Goal: Book appointment/travel/reservation

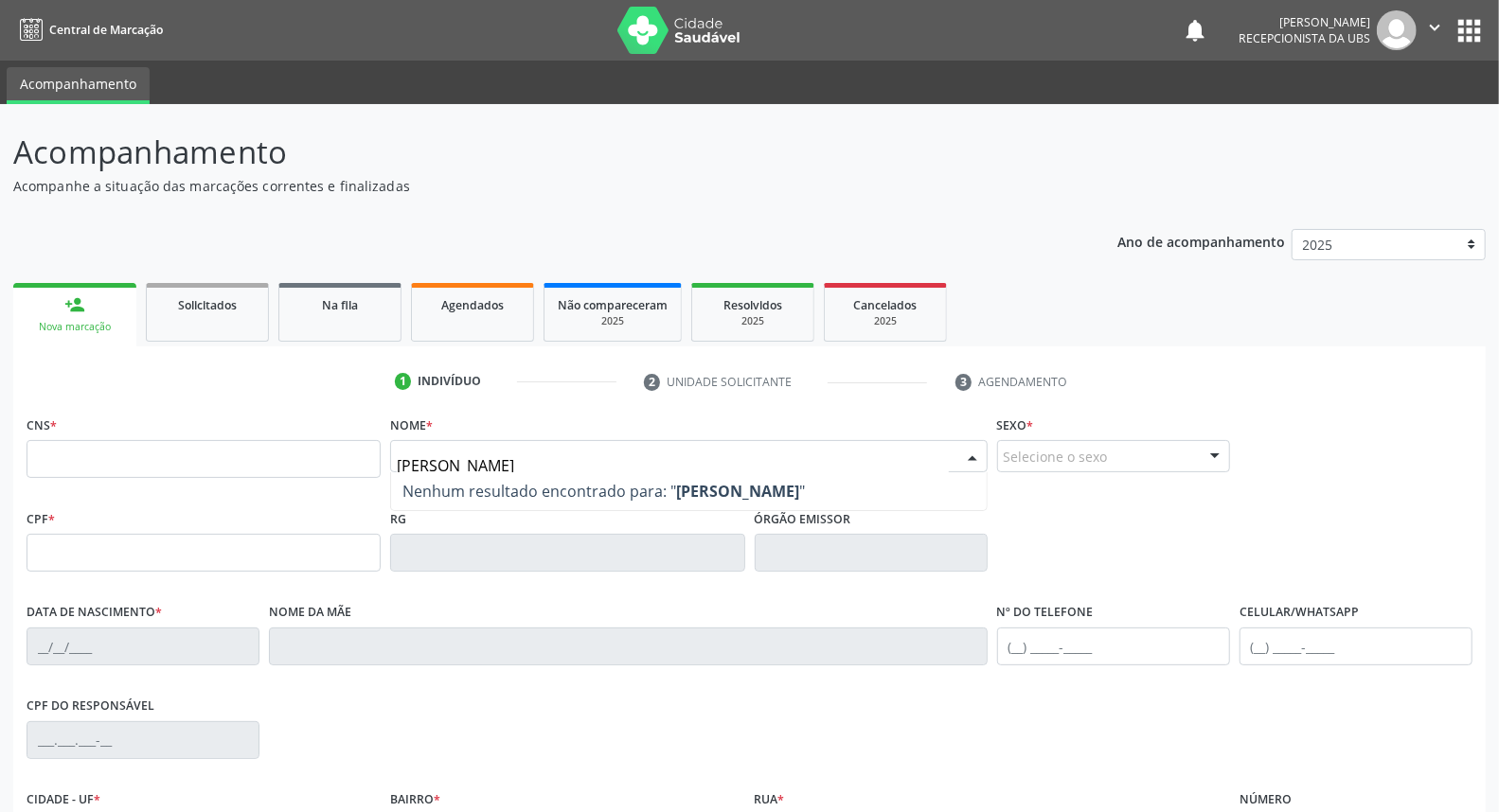
type input "[PERSON_NAME]"
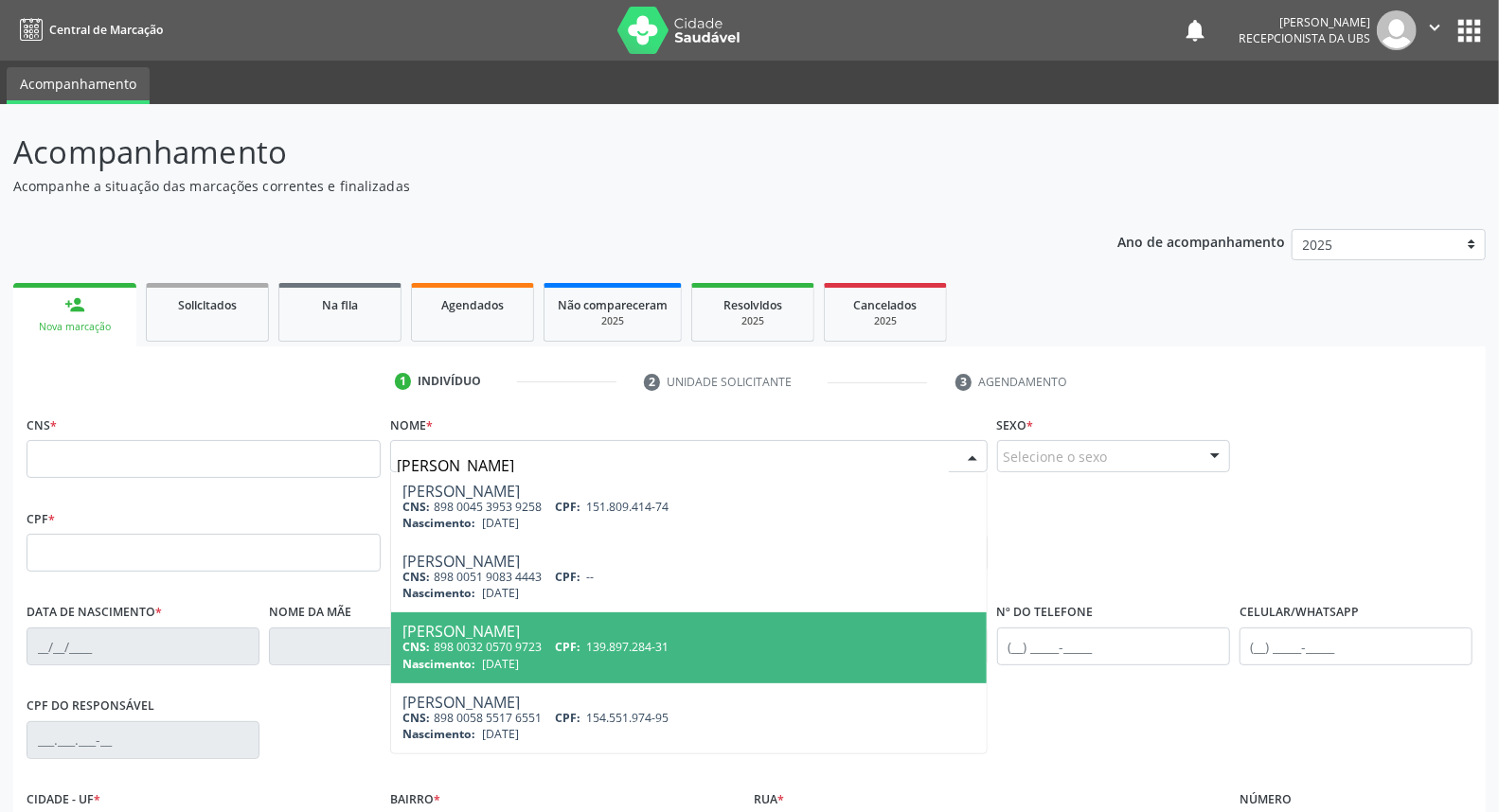
click at [541, 648] on div "CNS: 898 0032 0570 9723 CPF: 139.897.284-31" at bounding box center [689, 646] width 572 height 16
type input "898 0032 0570 9723"
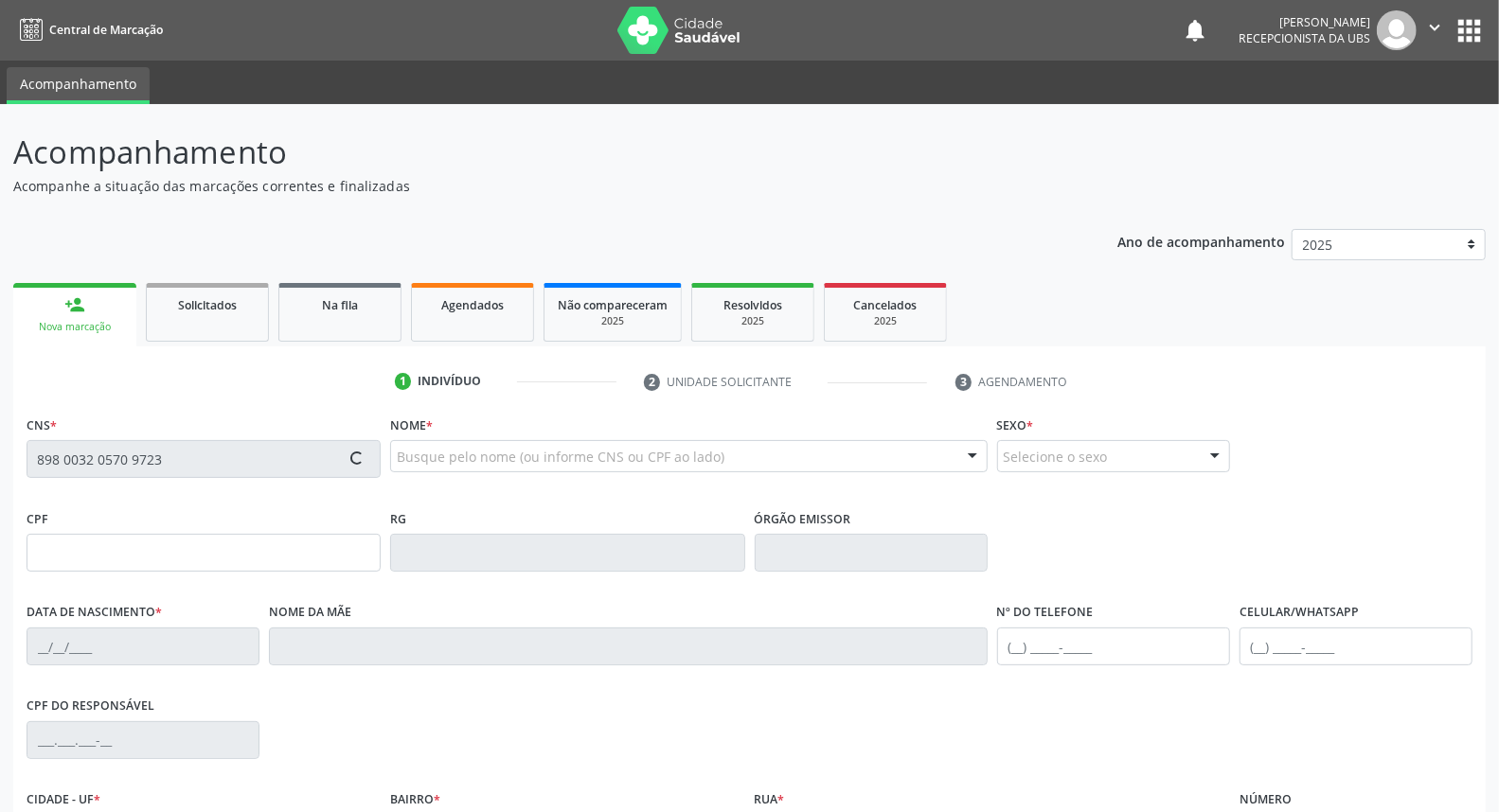
type input "139.897.284-31"
type input "[DATE]"
type input "[PERSON_NAME]"
type input "[PHONE_NUMBER]"
type input "046.802.774-24"
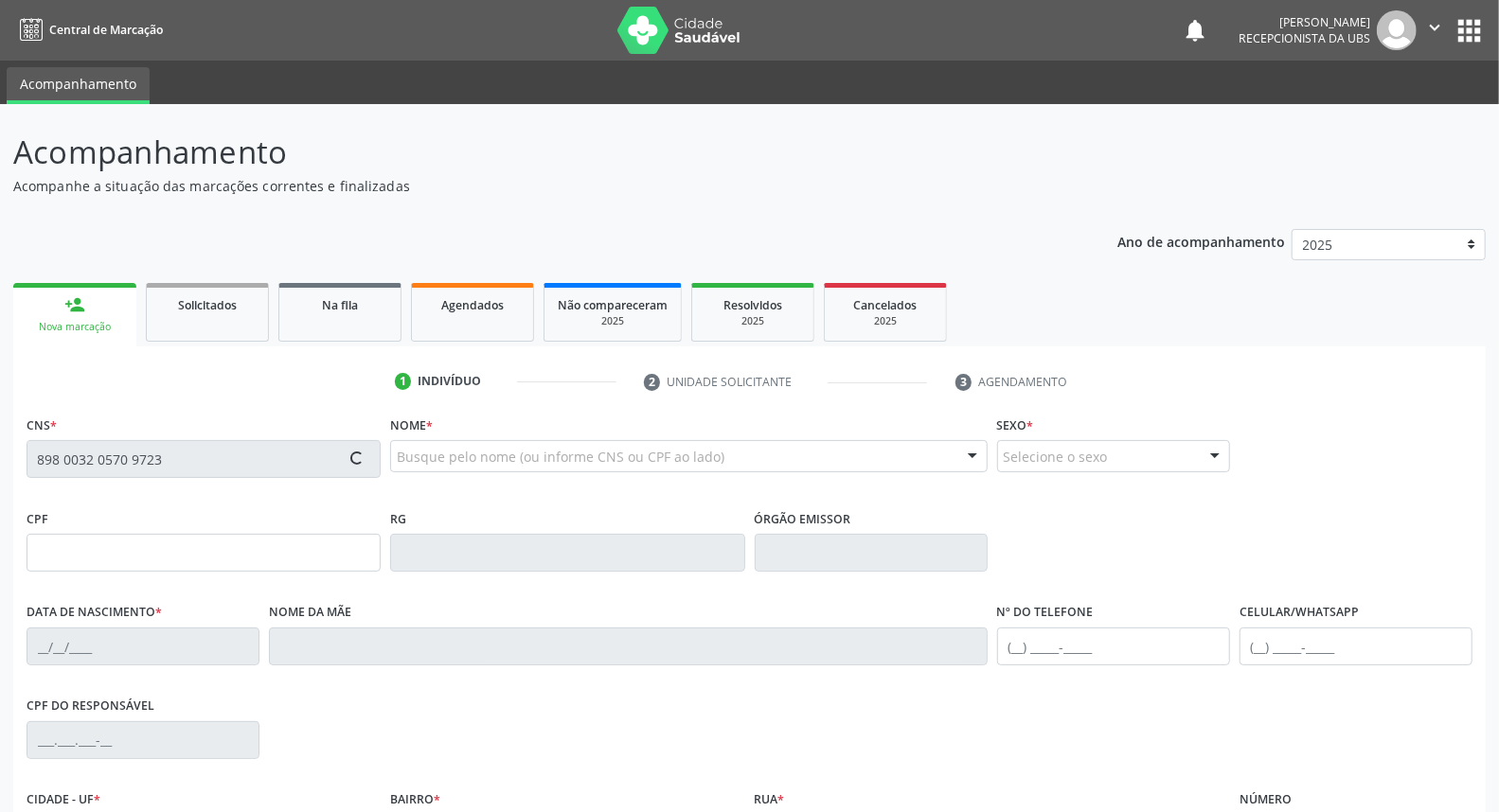
type input "225"
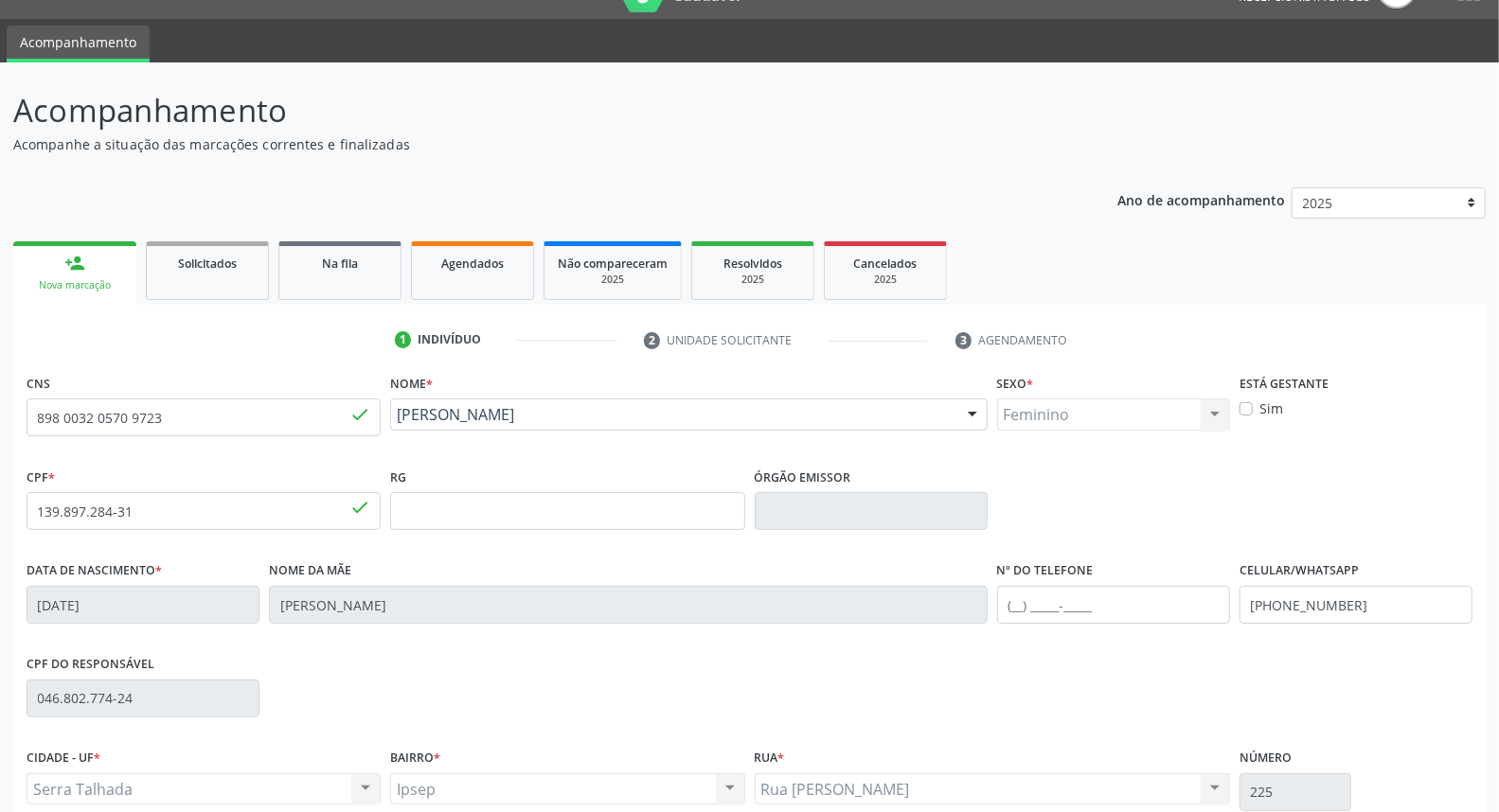
scroll to position [213, 0]
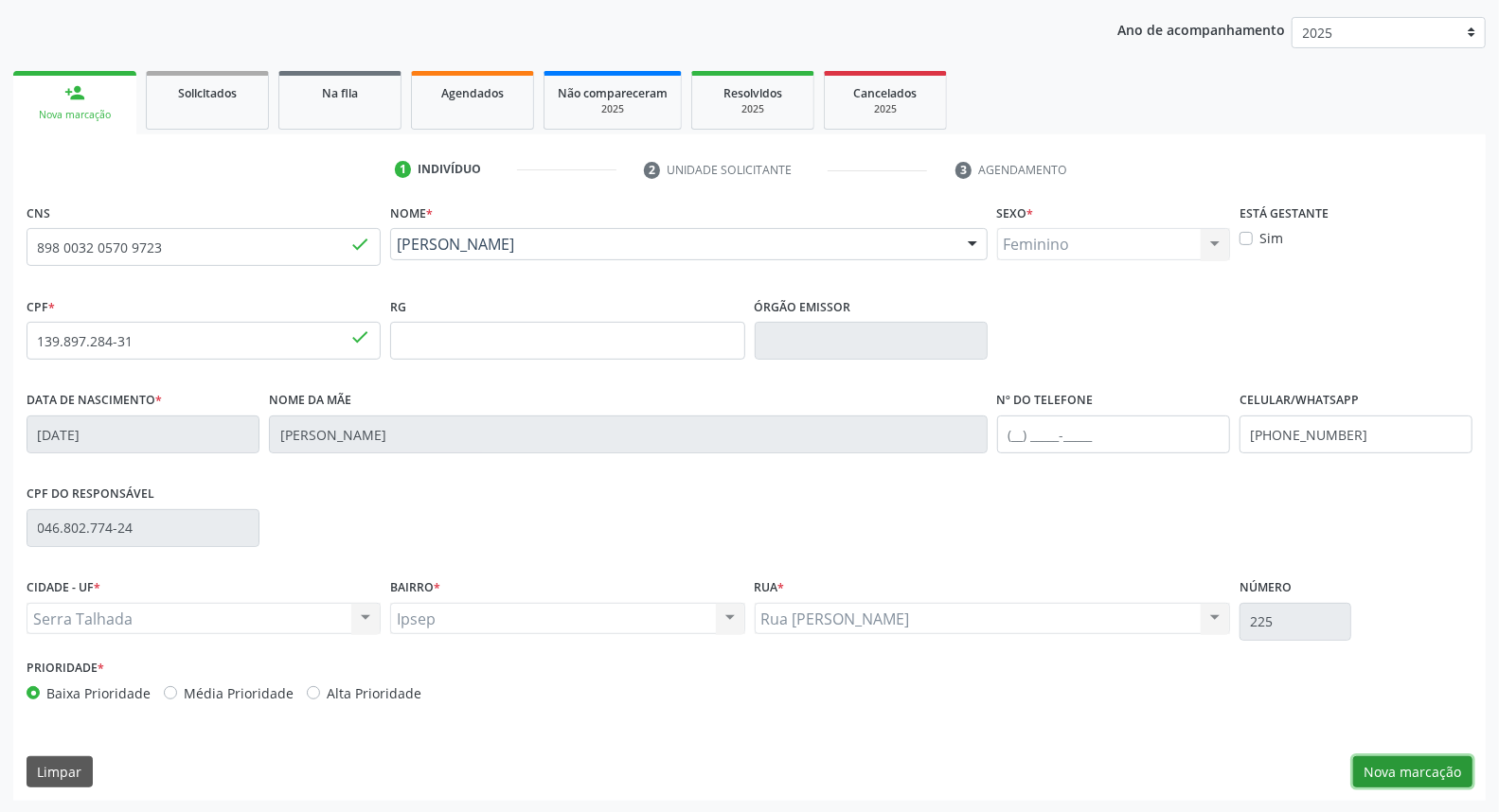
click at [1432, 771] on button "Nova marcação" at bounding box center [1413, 772] width 120 height 32
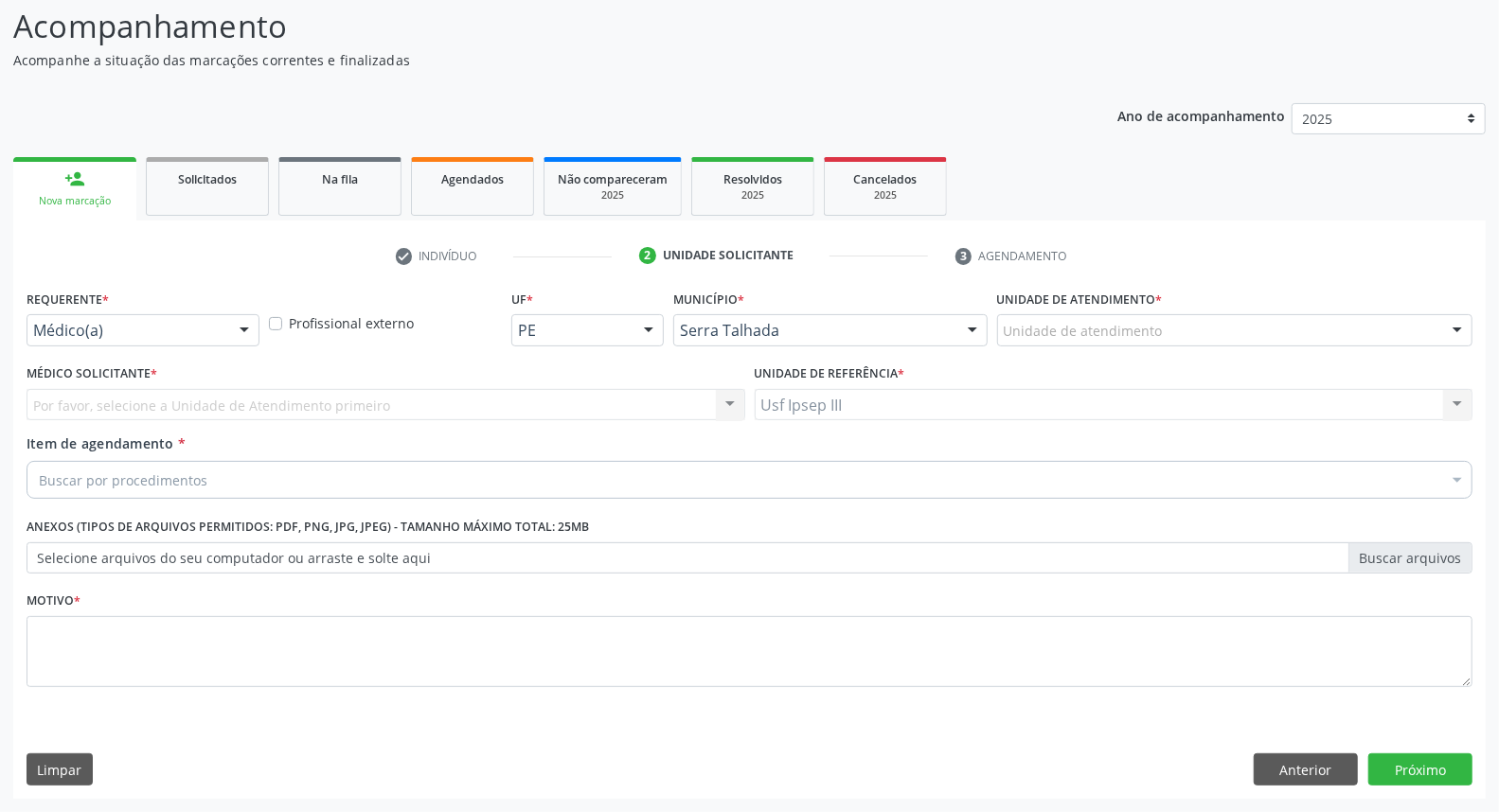
scroll to position [125, 0]
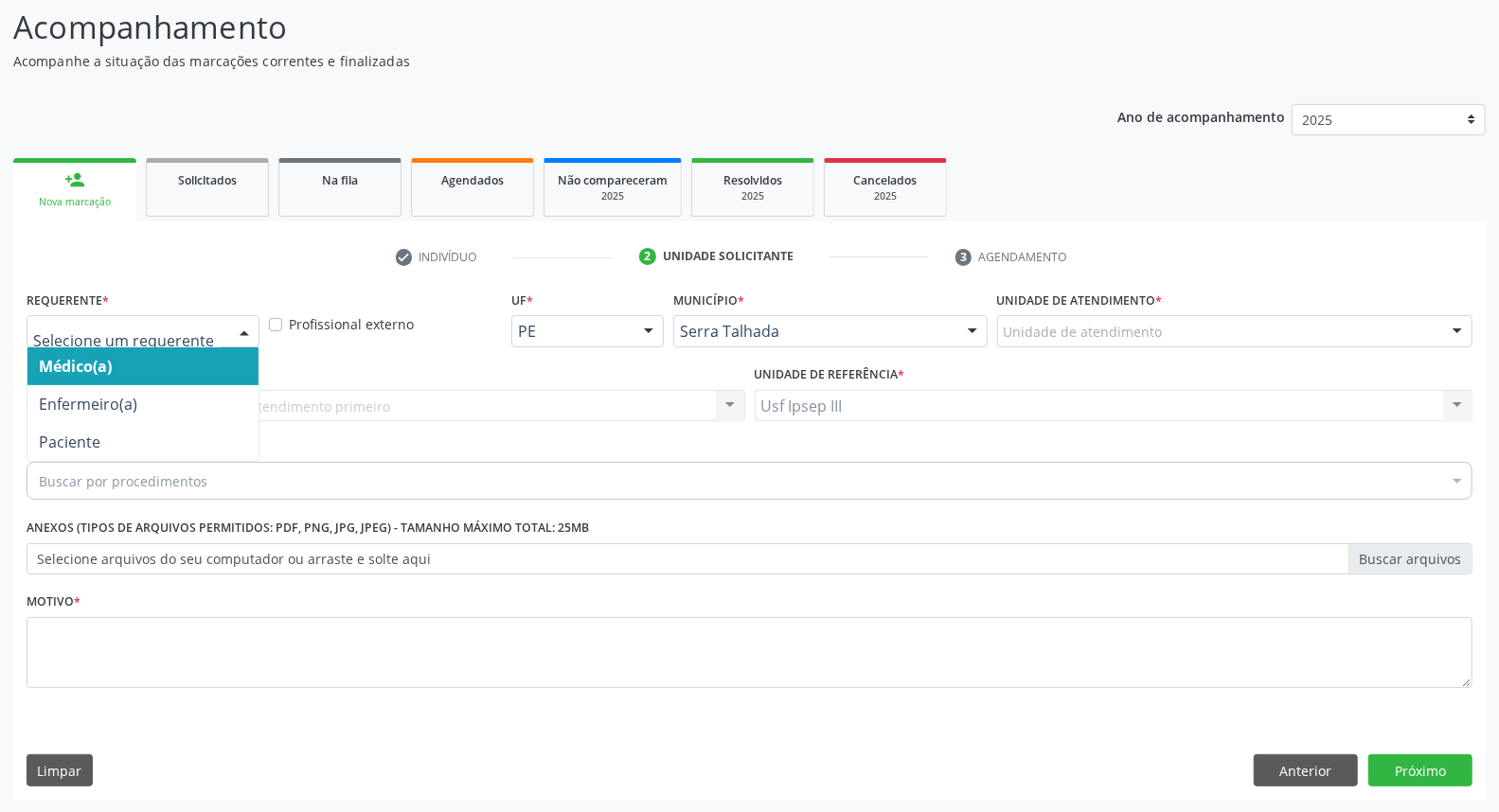
click at [248, 325] on div at bounding box center [244, 332] width 28 height 32
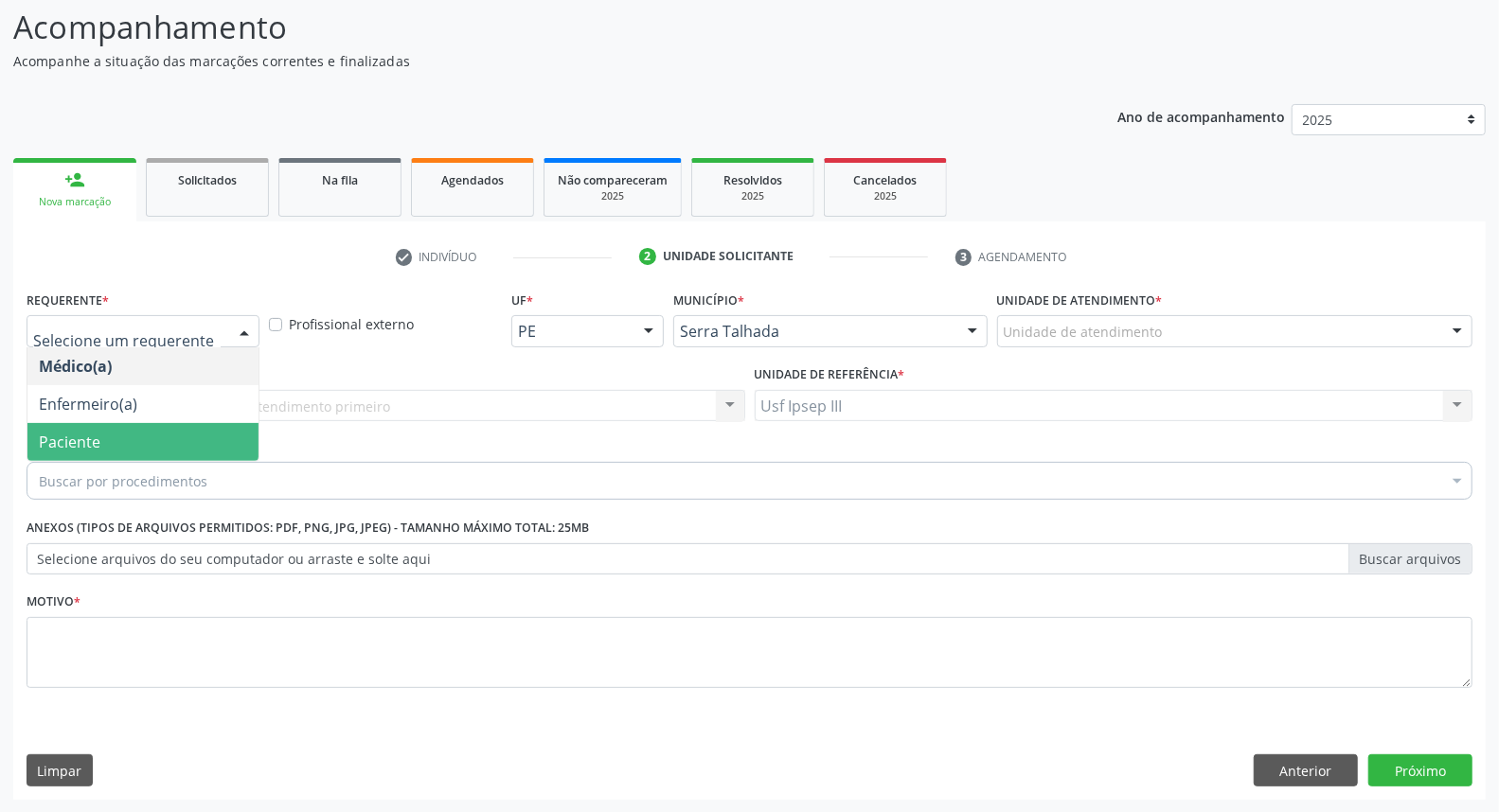
click at [194, 437] on span "Paciente" at bounding box center [143, 442] width 231 height 38
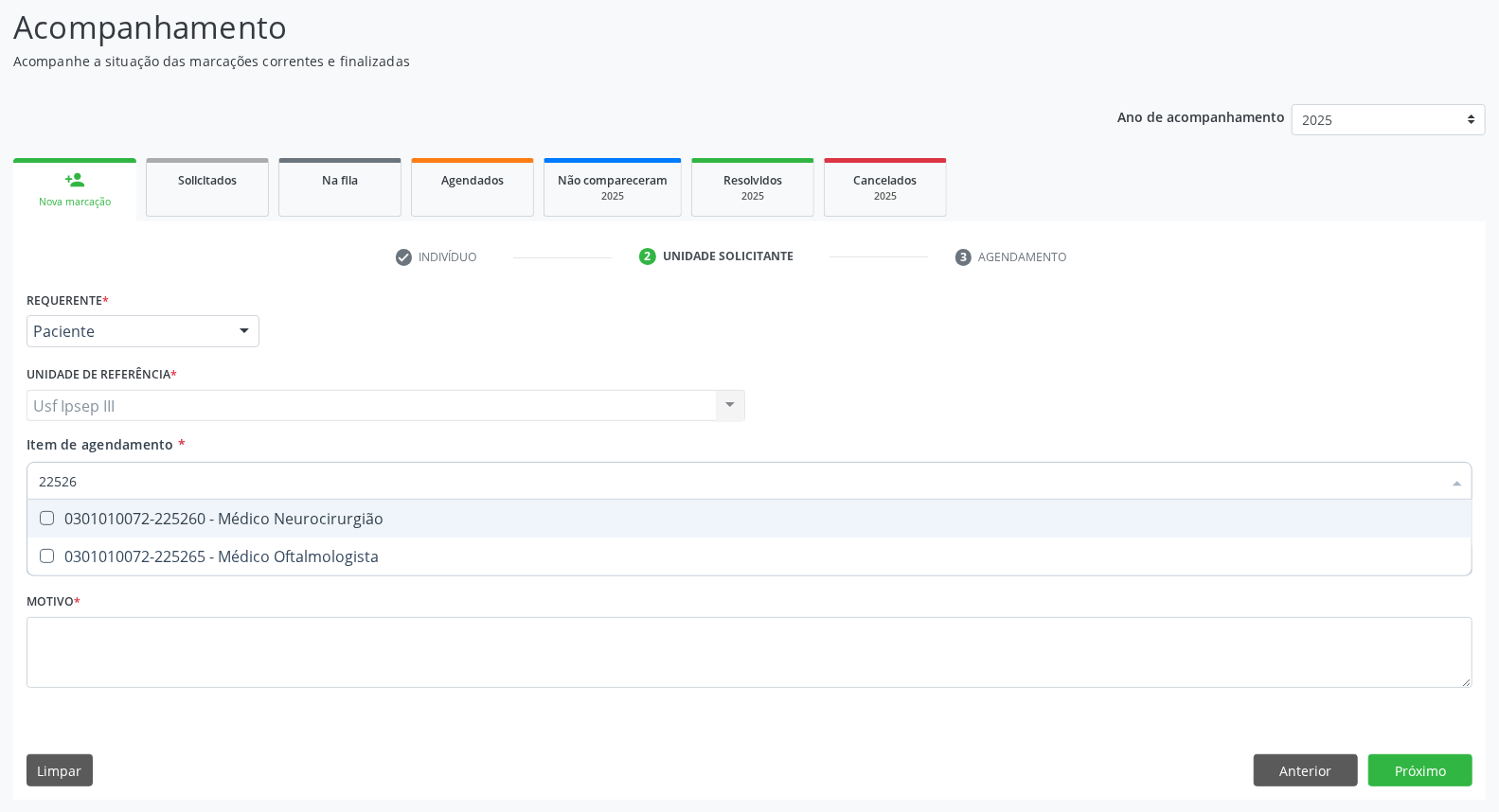
type input "225265"
click at [213, 514] on div "0301010072-225265 - Médico Oftalmologista" at bounding box center [750, 518] width 1422 height 15
checkbox Oftalmologista "true"
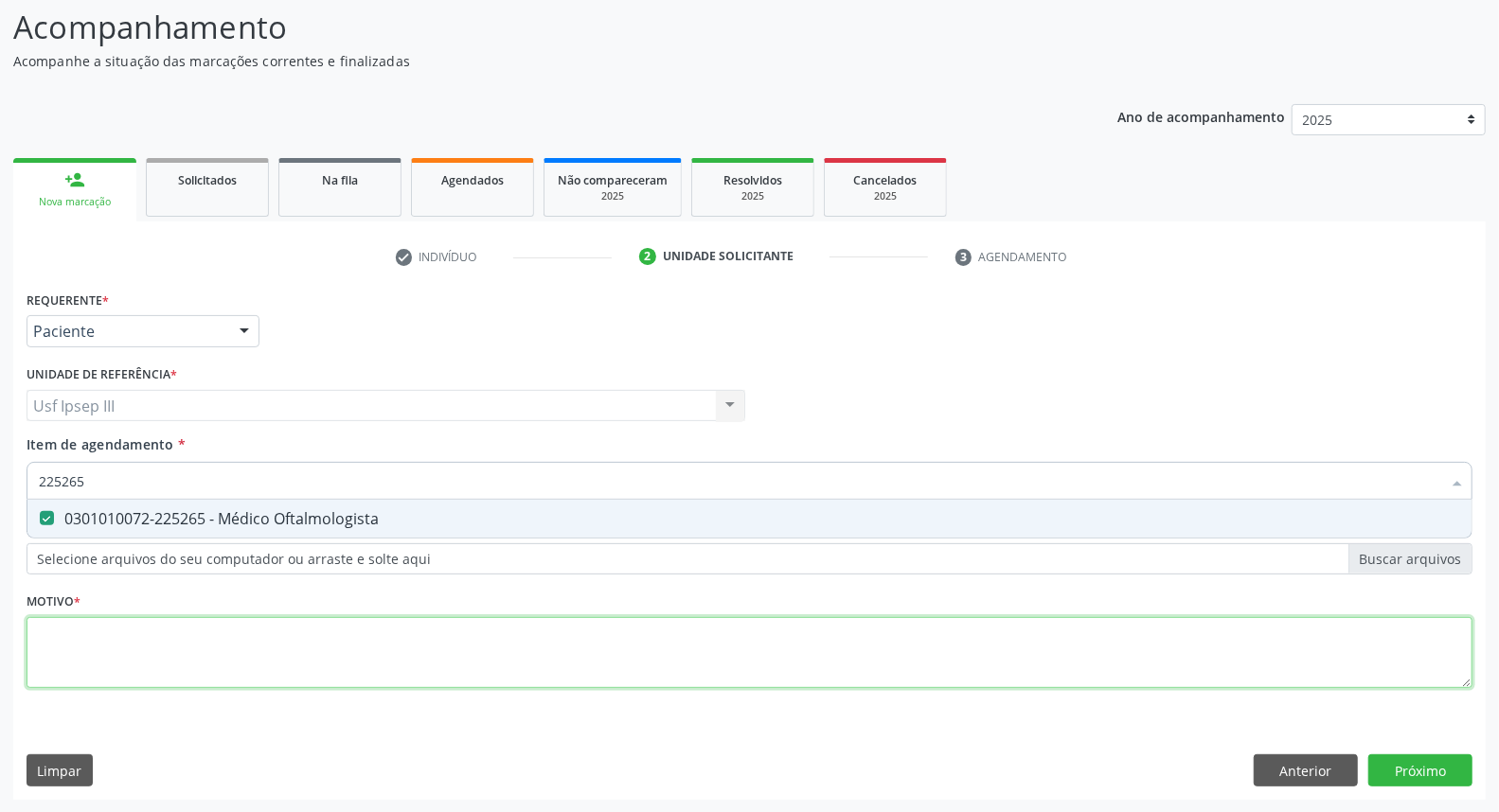
click at [176, 654] on div "Requerente * Paciente Médico(a) Enfermeiro(a) Paciente Nenhum resultado encontr…" at bounding box center [750, 501] width 1446 height 429
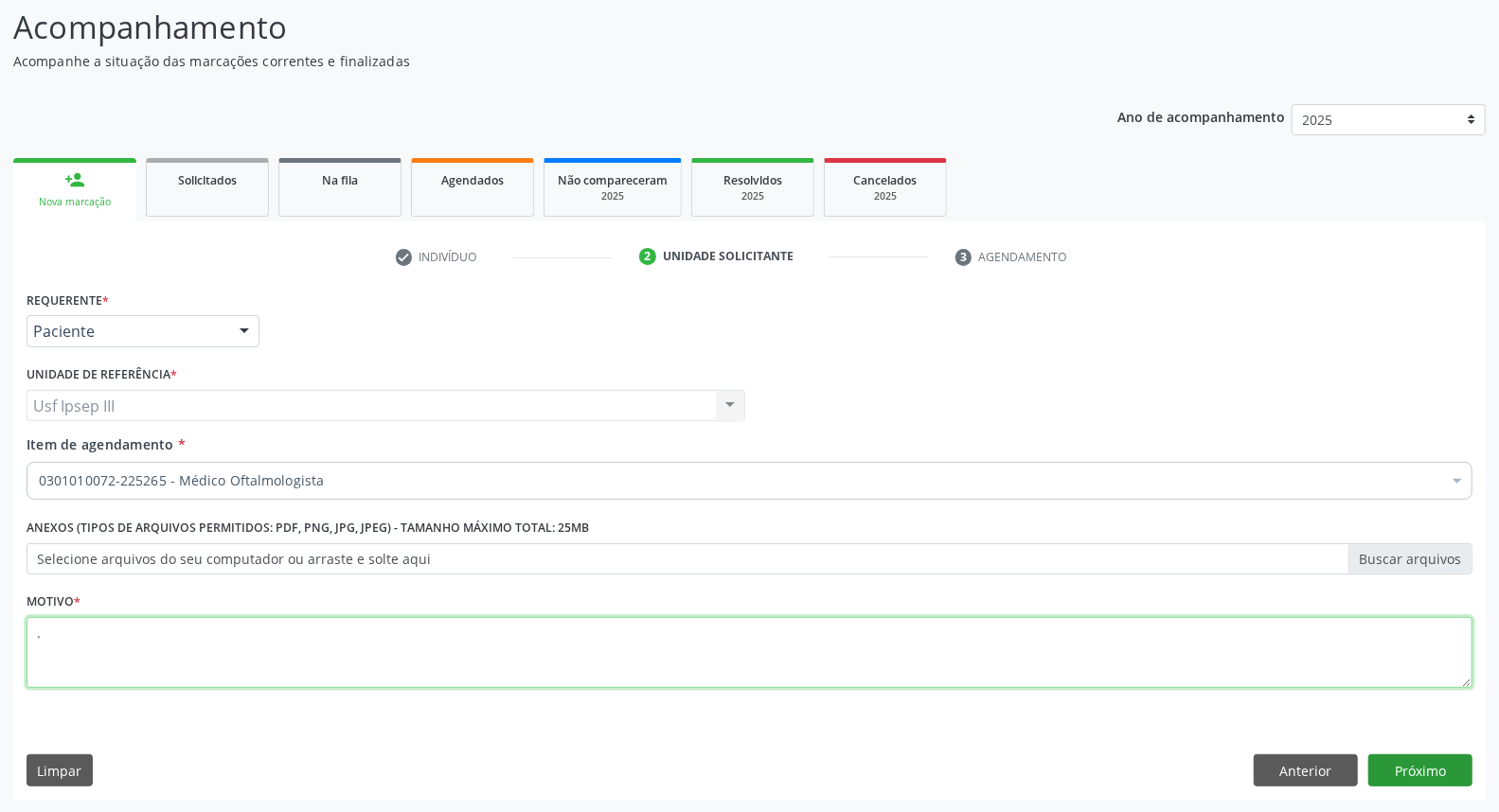
type textarea "."
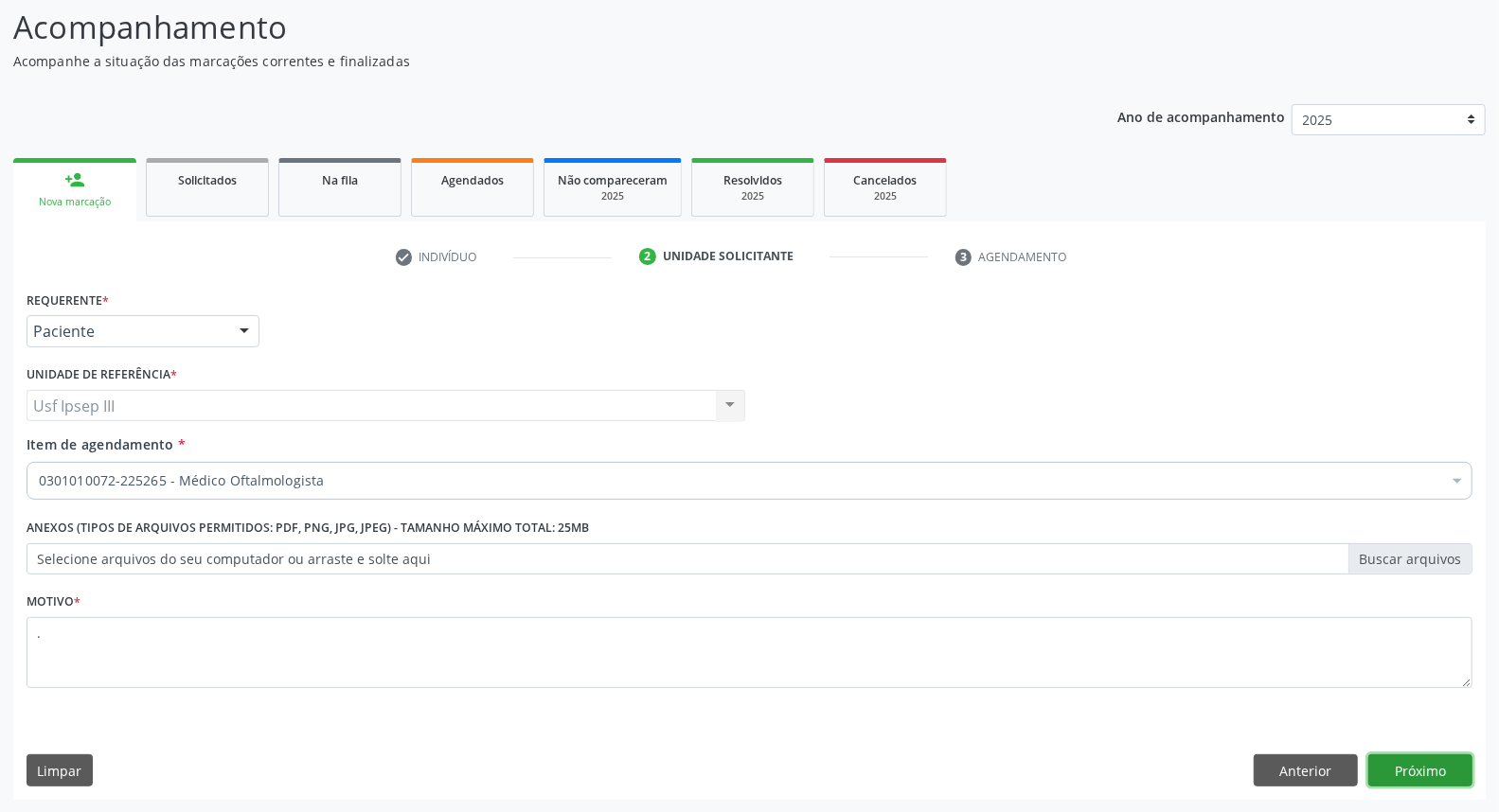
click at [1385, 771] on button "Próximo" at bounding box center [1421, 770] width 104 height 32
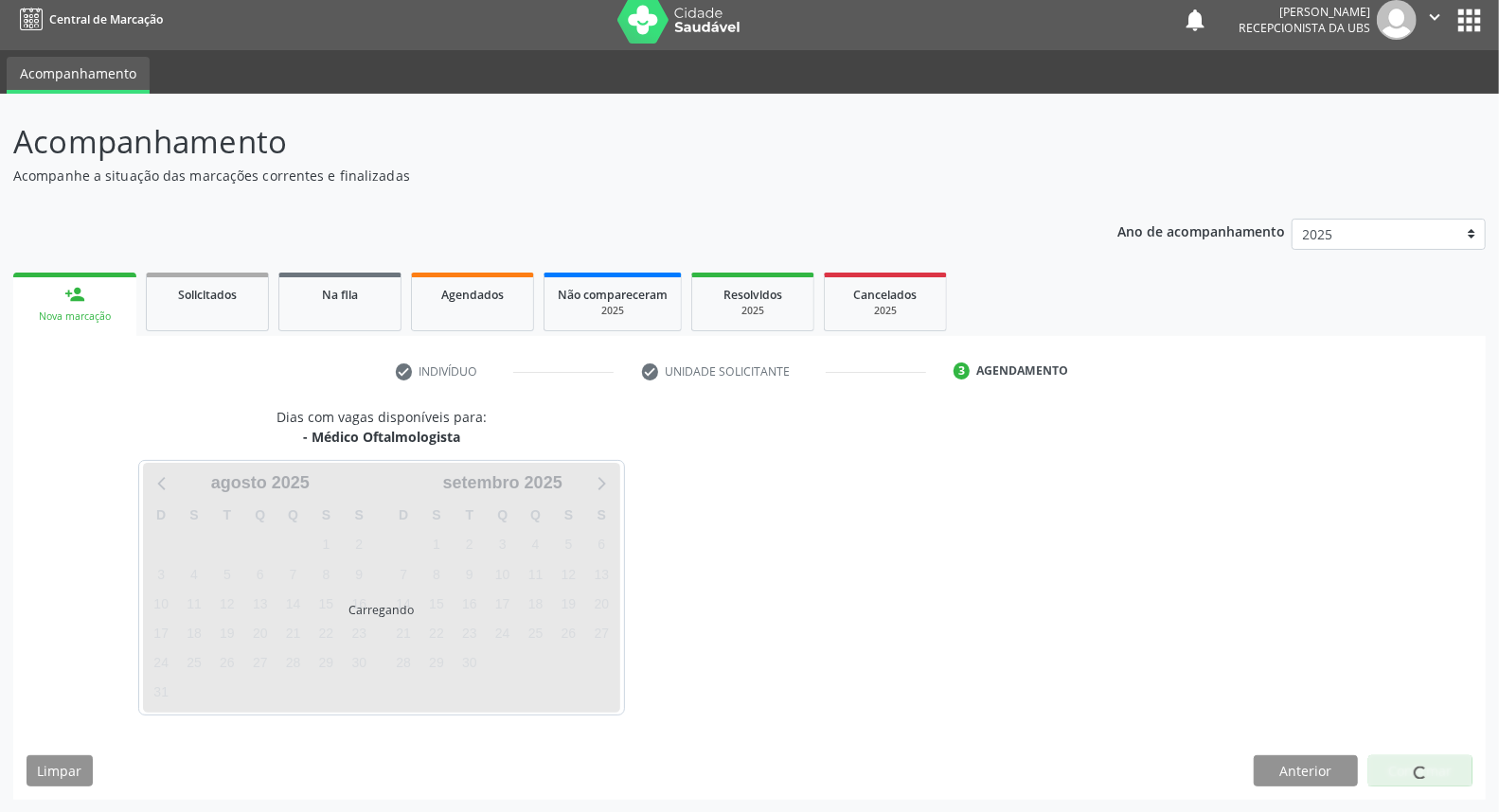
scroll to position [11, 0]
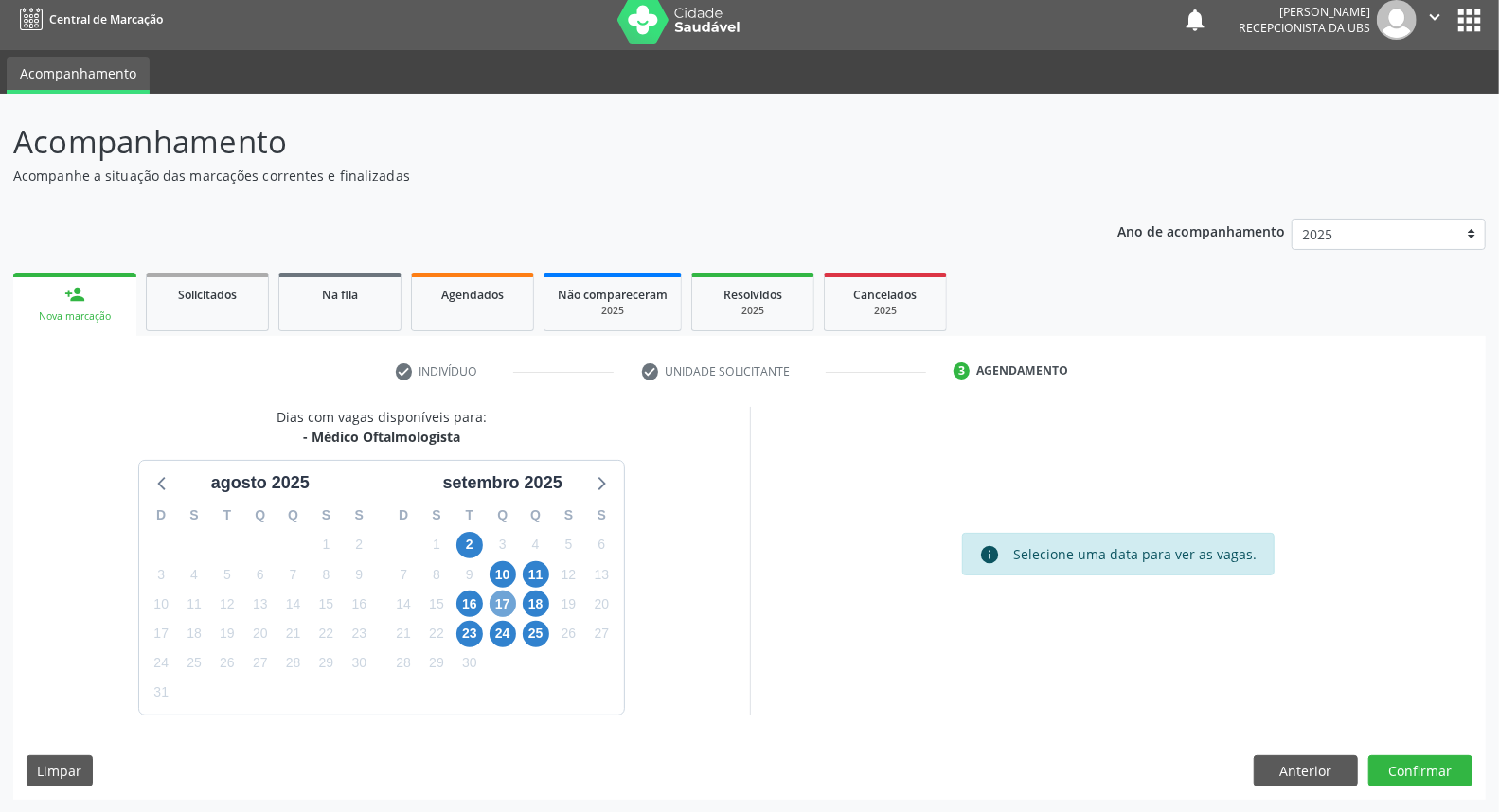
click at [505, 602] on span "17" at bounding box center [503, 603] width 26 height 26
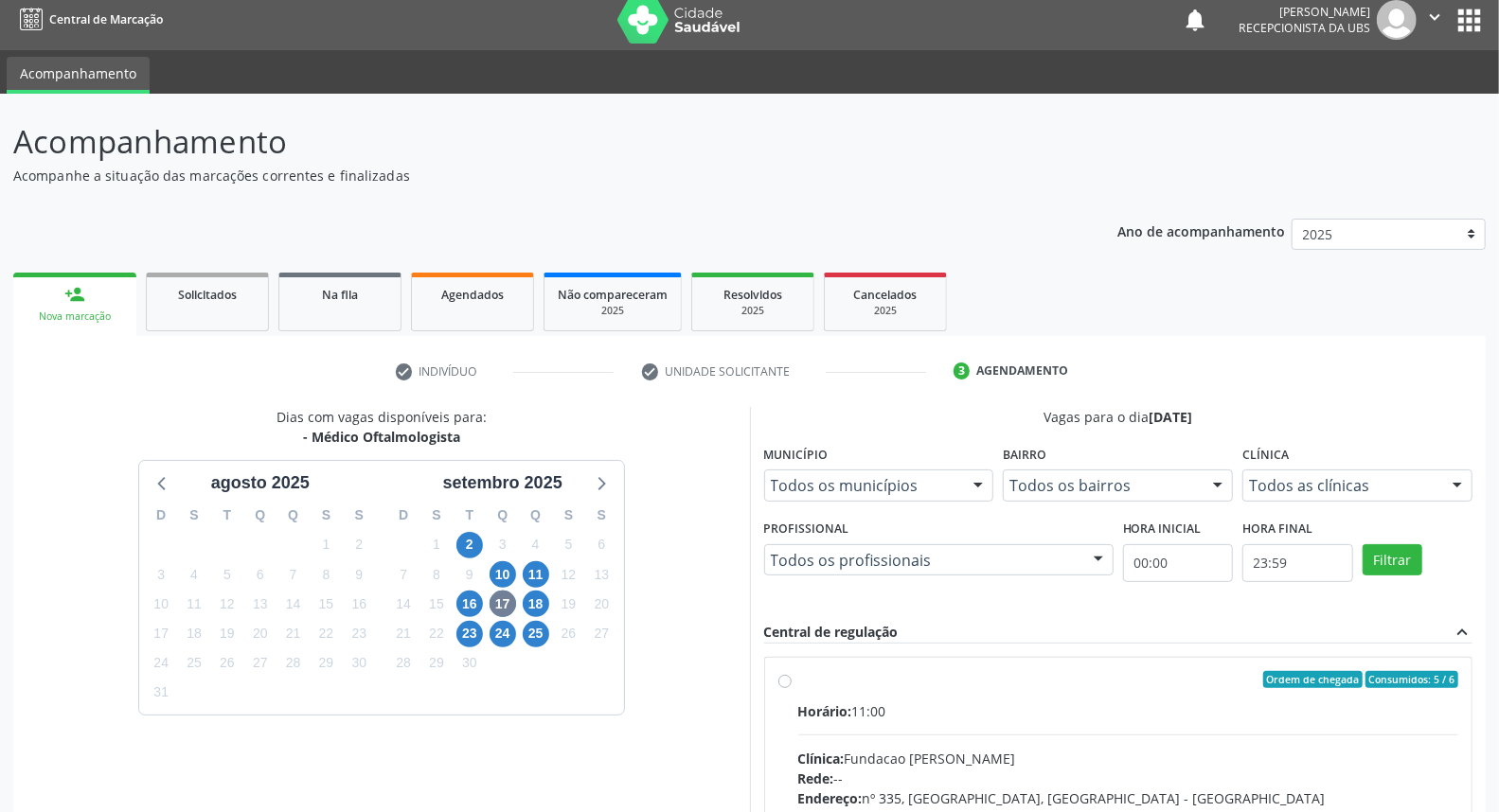
click at [792, 689] on input "Ordem de chegada Consumidos: 5 / 6 Horário: 11:00 Clínica: [PERSON_NAME] Rede: …" at bounding box center [786, 679] width 14 height 17
radio input "true"
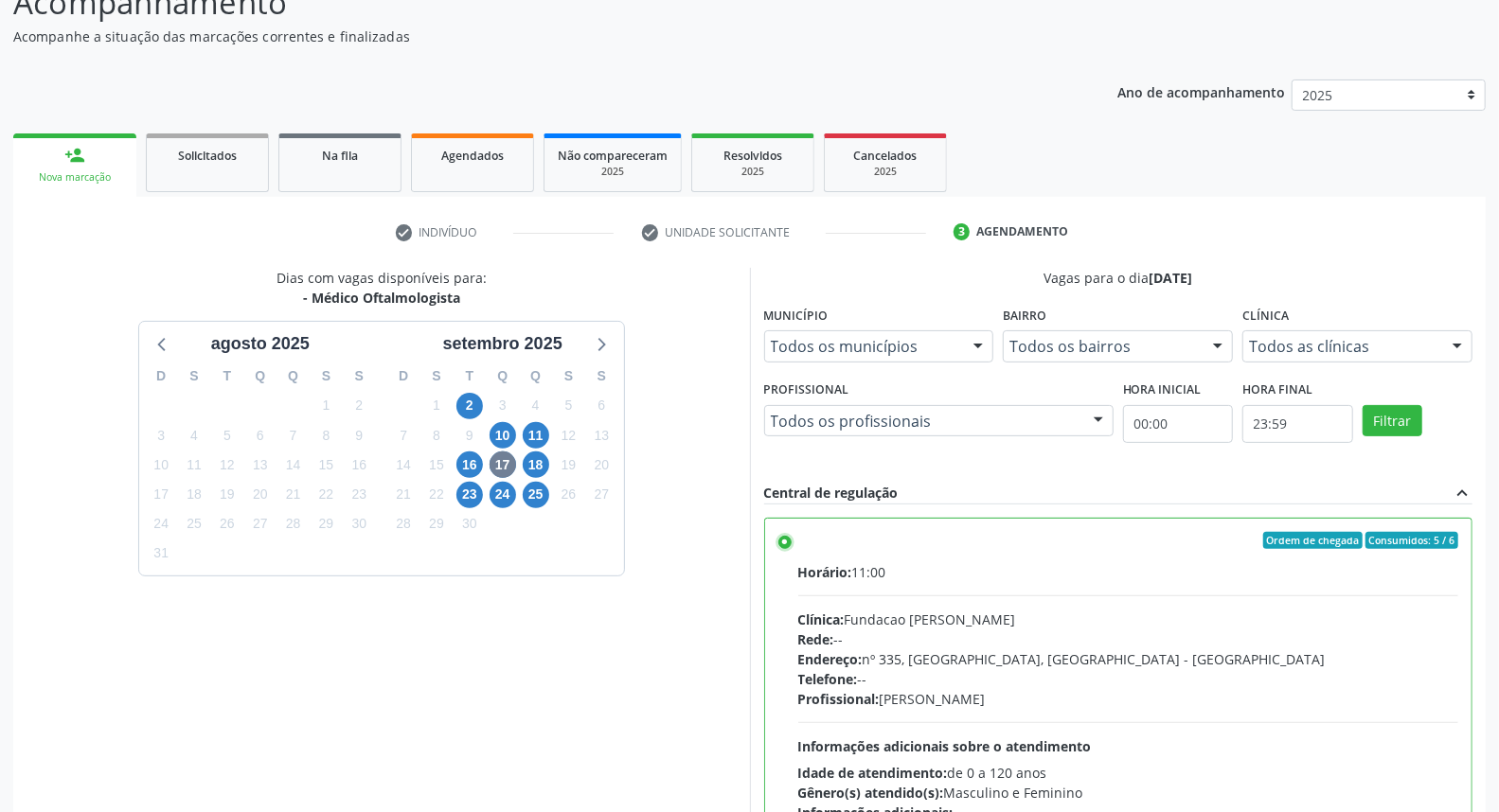
scroll to position [317, 0]
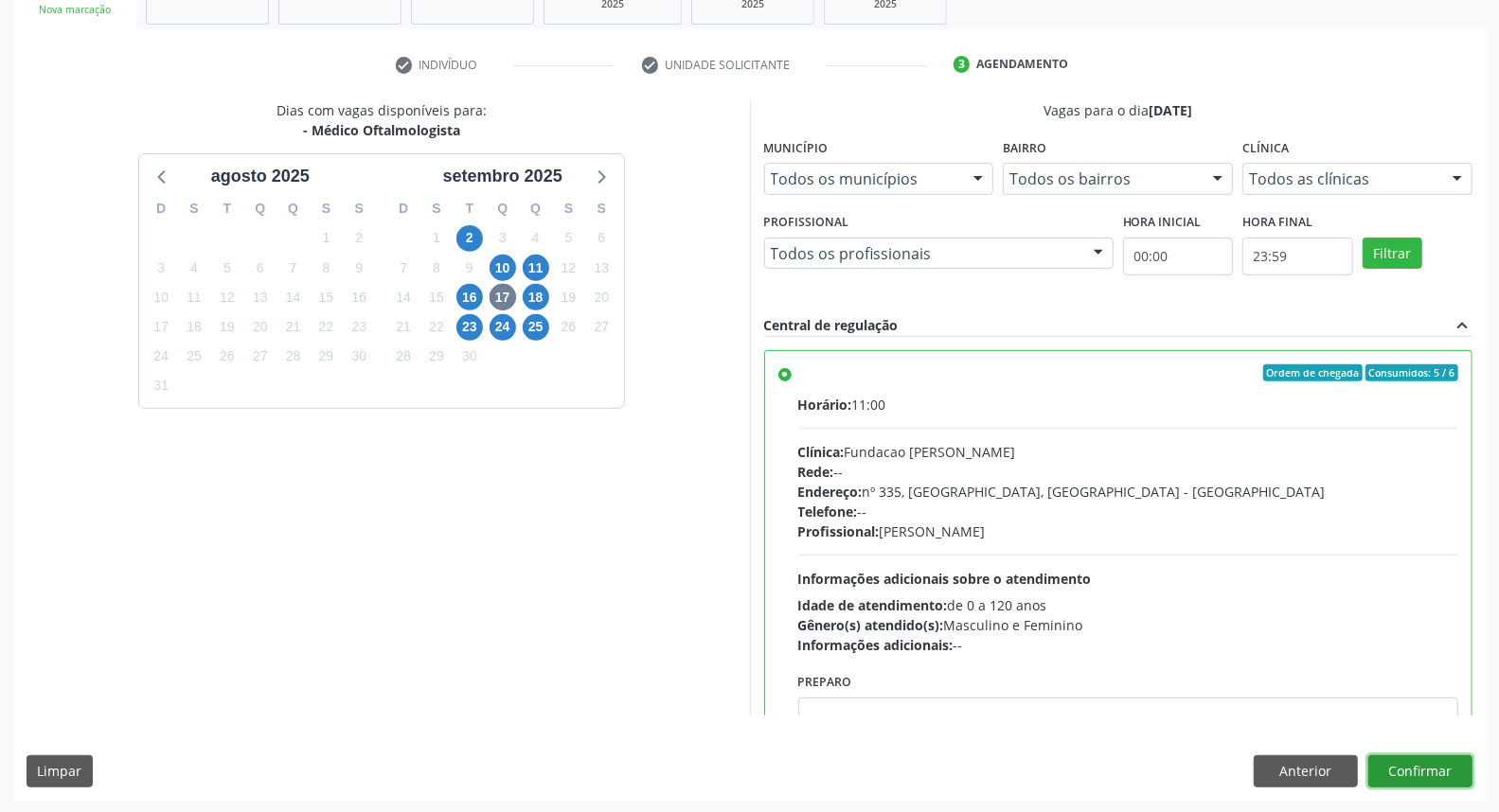
click at [1434, 765] on button "Confirmar" at bounding box center [1421, 771] width 104 height 32
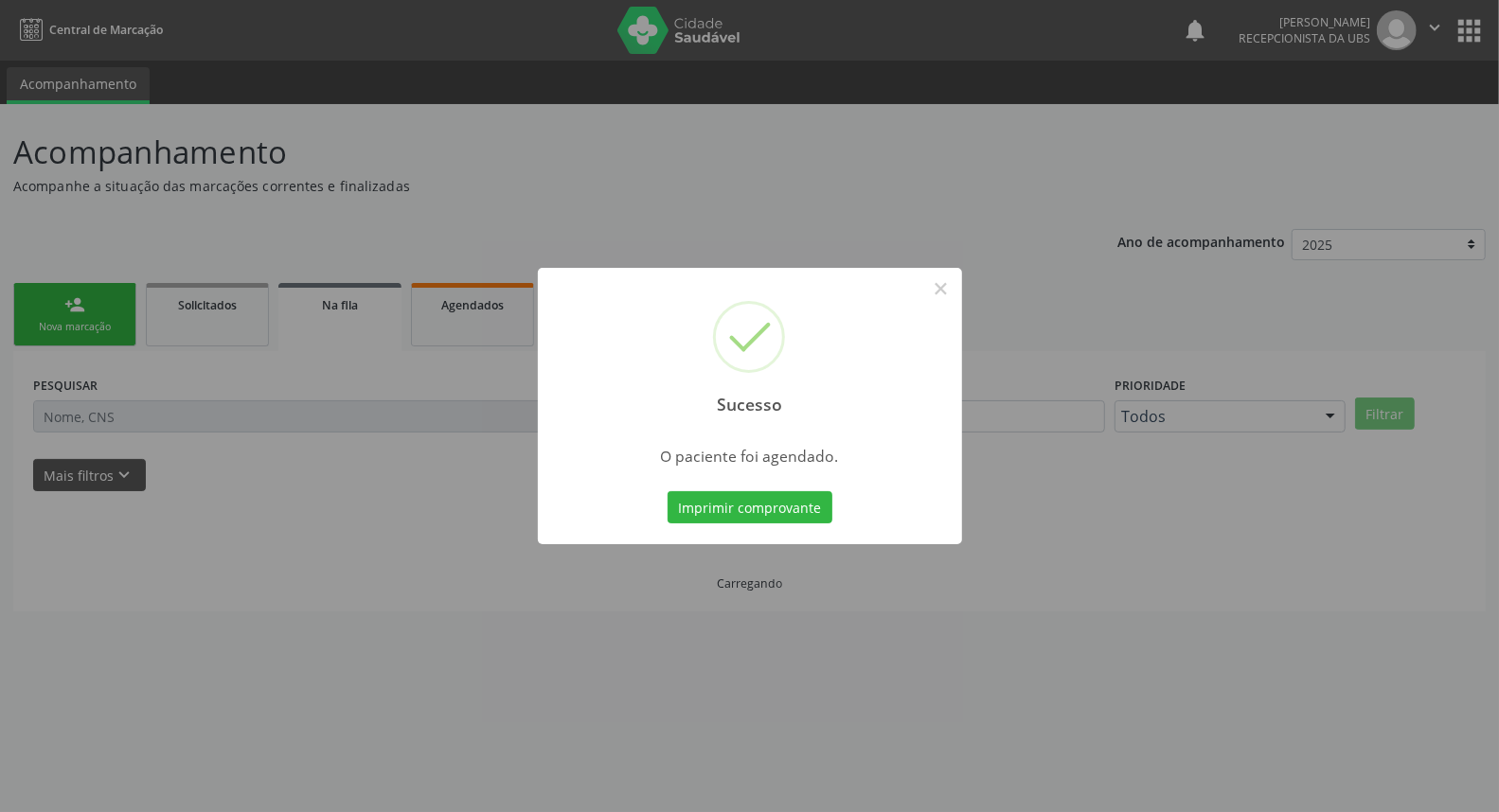
scroll to position [0, 0]
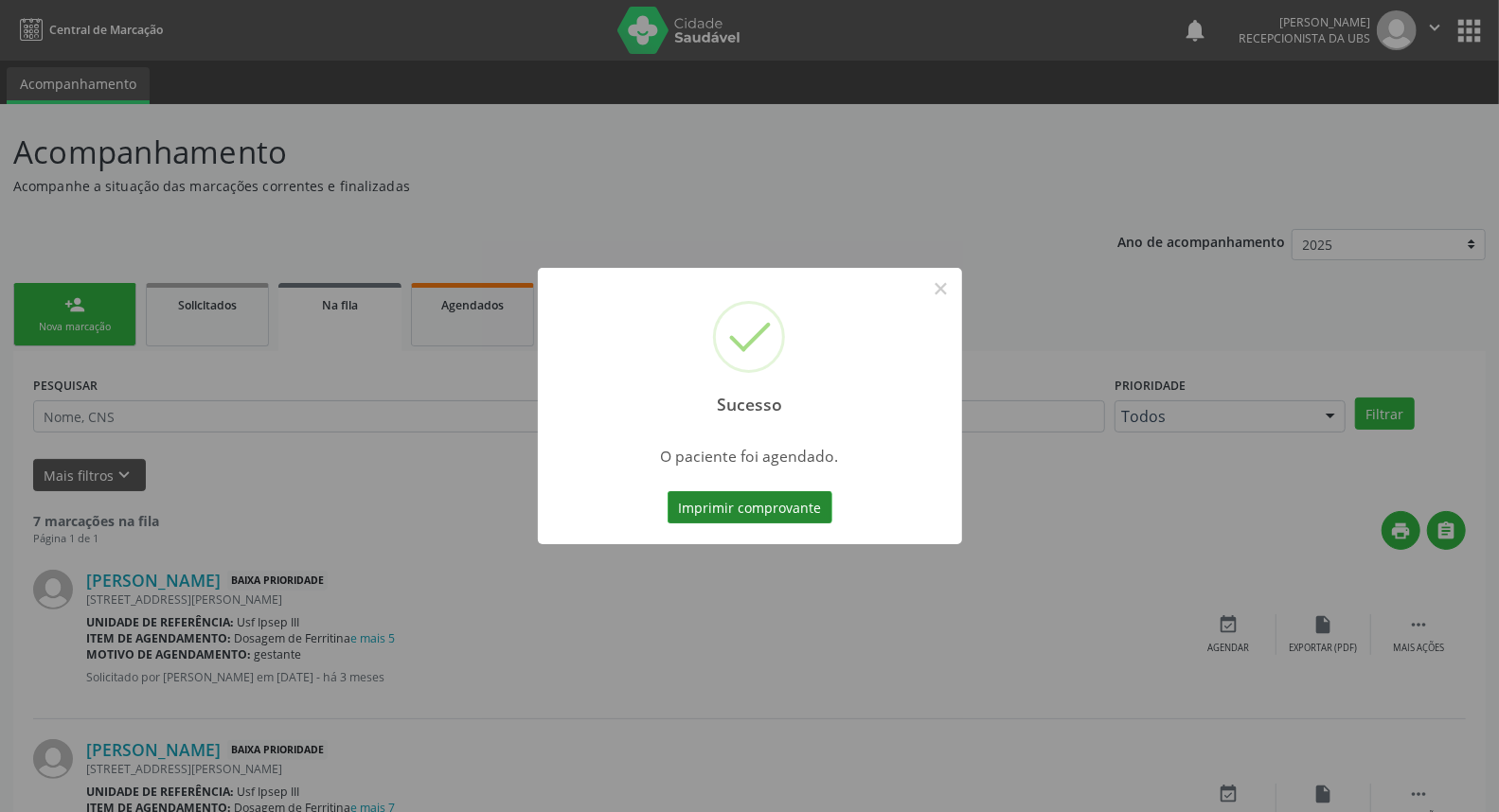
click at [749, 518] on button "Imprimir comprovante" at bounding box center [750, 507] width 165 height 32
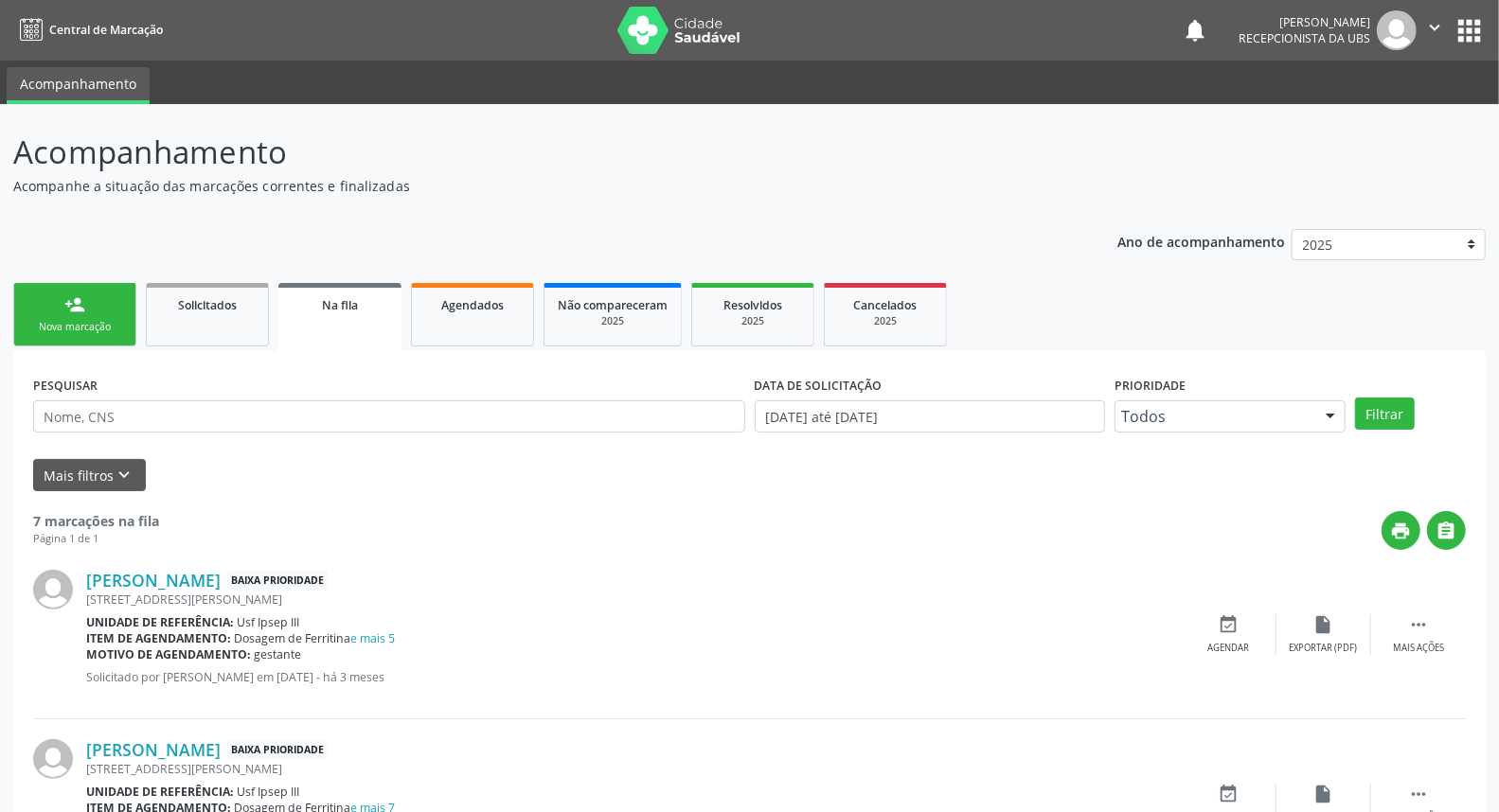
click at [95, 300] on link "person_add Nova marcação" at bounding box center [75, 314] width 123 height 64
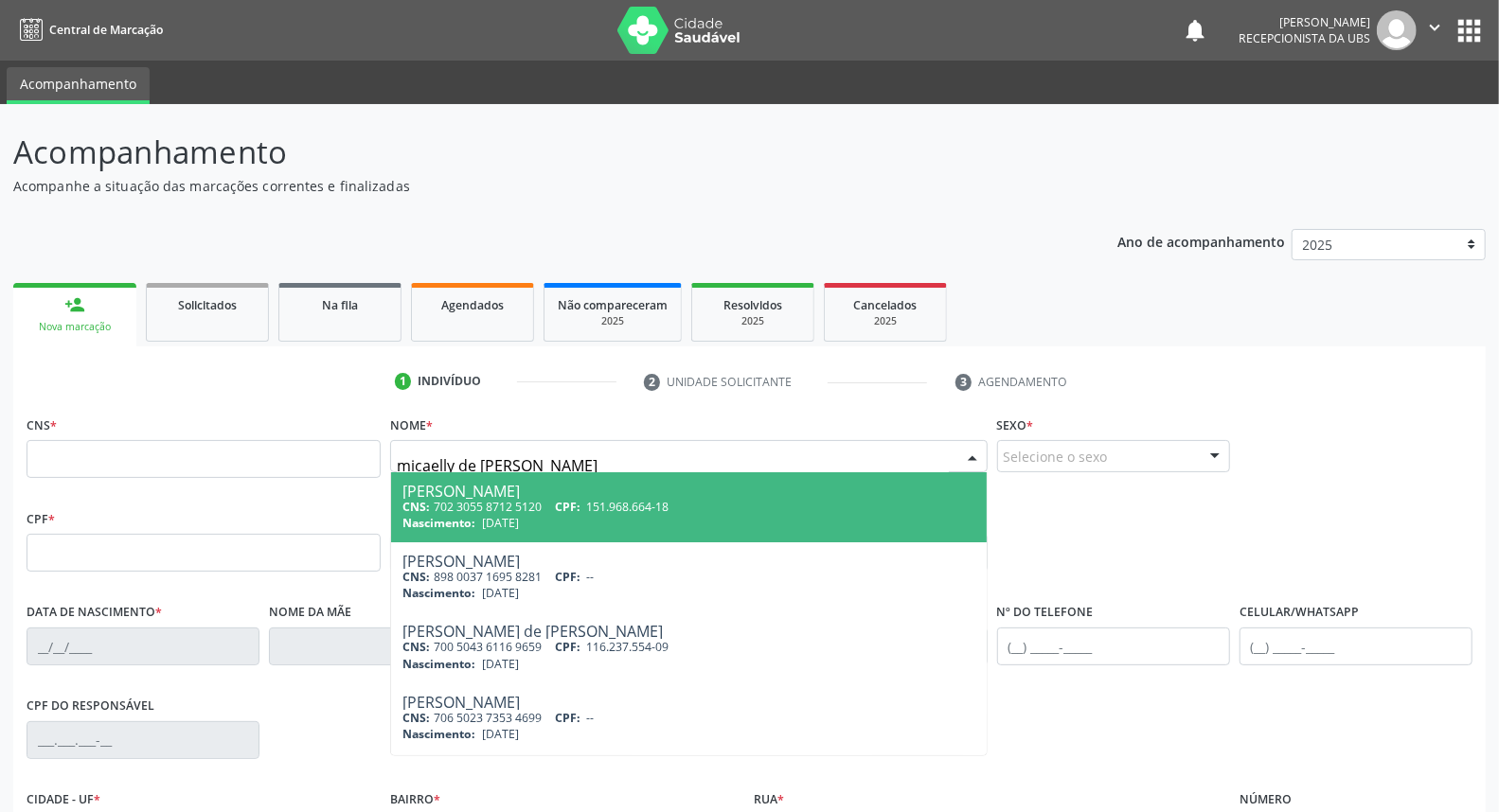
type input "micaelly de [PERSON_NAME]"
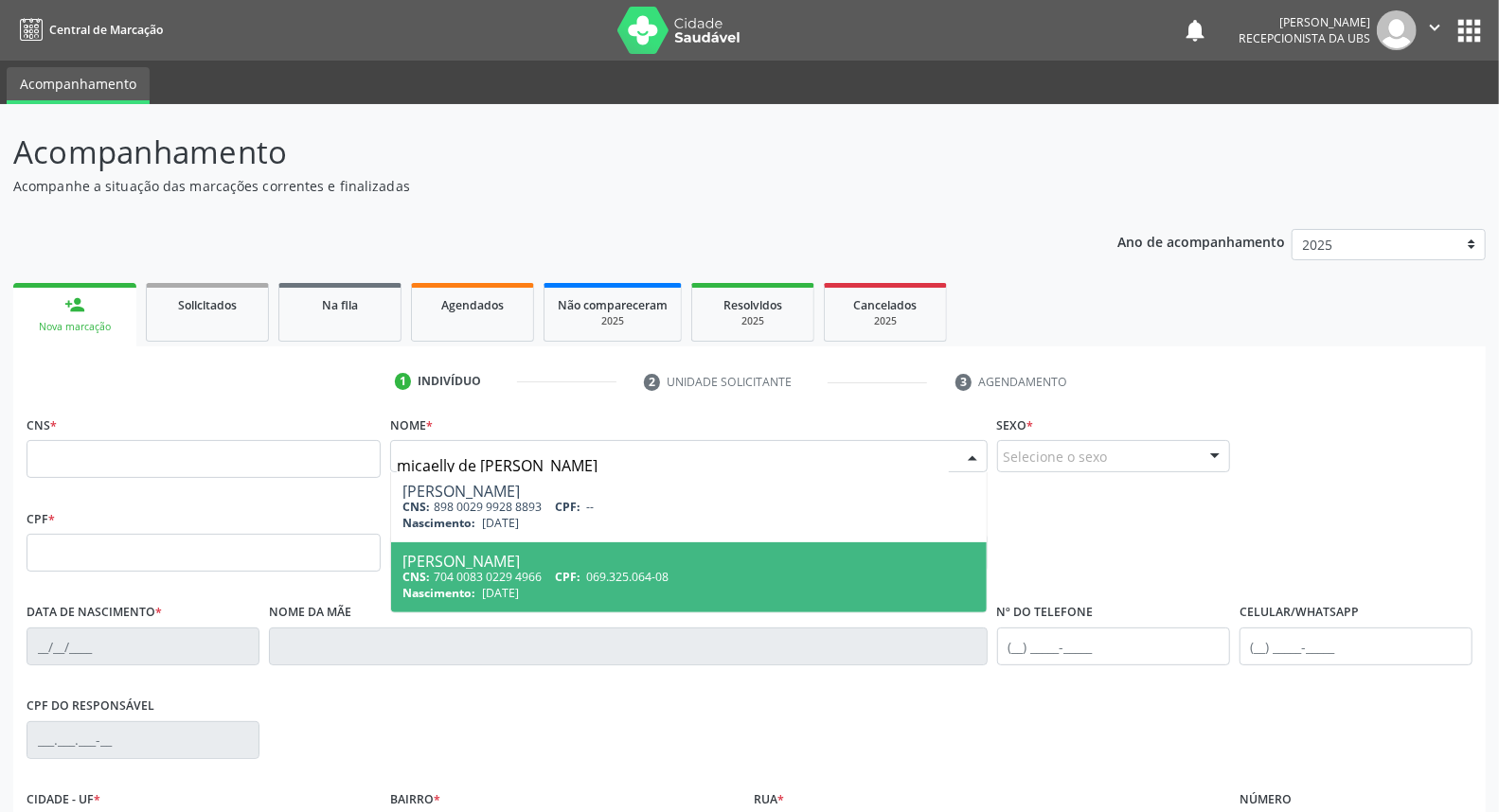
click at [544, 585] on div "Nascimento: [DATE]" at bounding box center [689, 593] width 572 height 16
type input "704 0083 0229 4966"
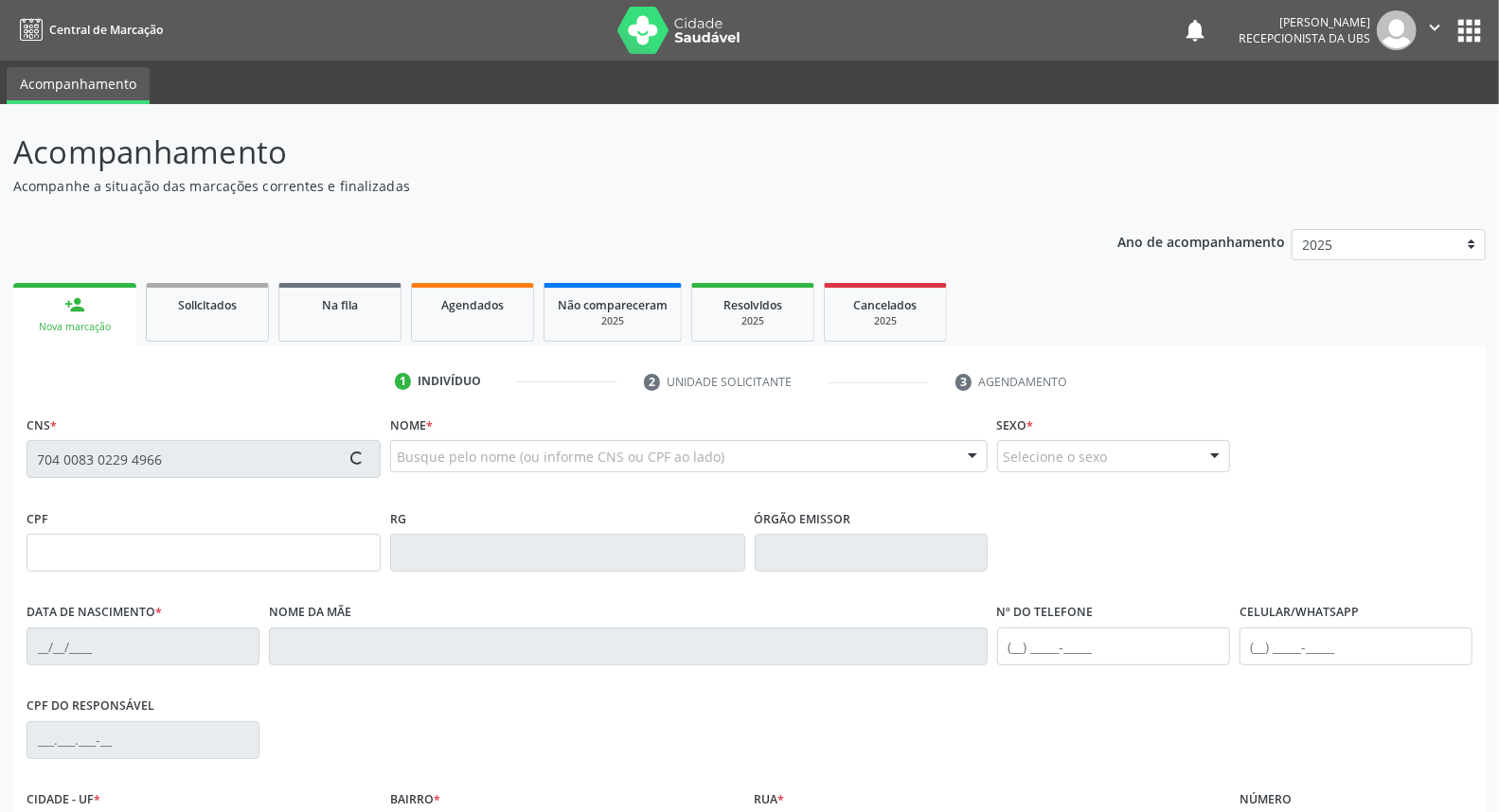
type input "069.325.064-08"
type input "[DATE]"
type input "[PERSON_NAME]"
type input "[PHONE_NUMBER]"
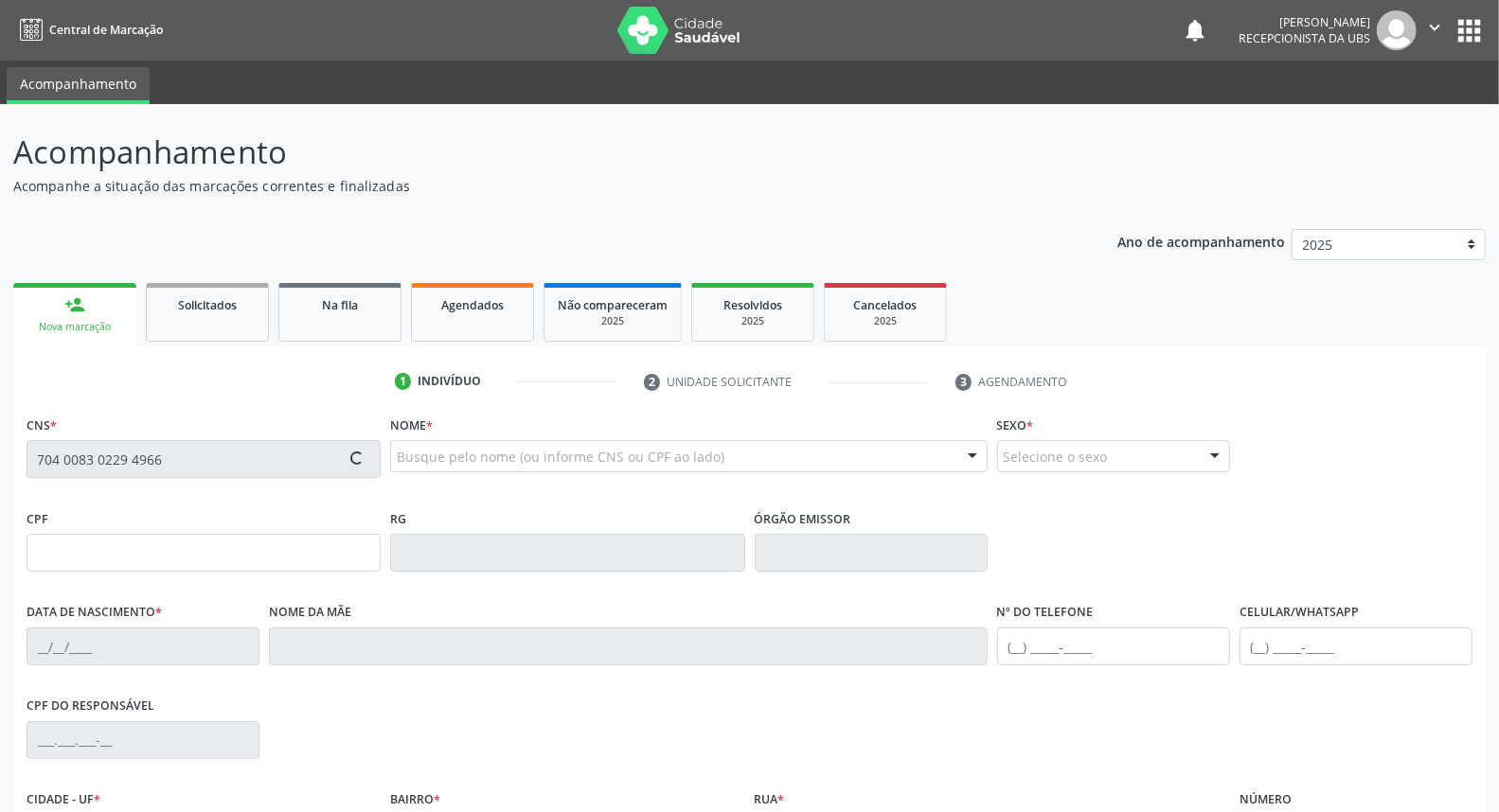
type input "131"
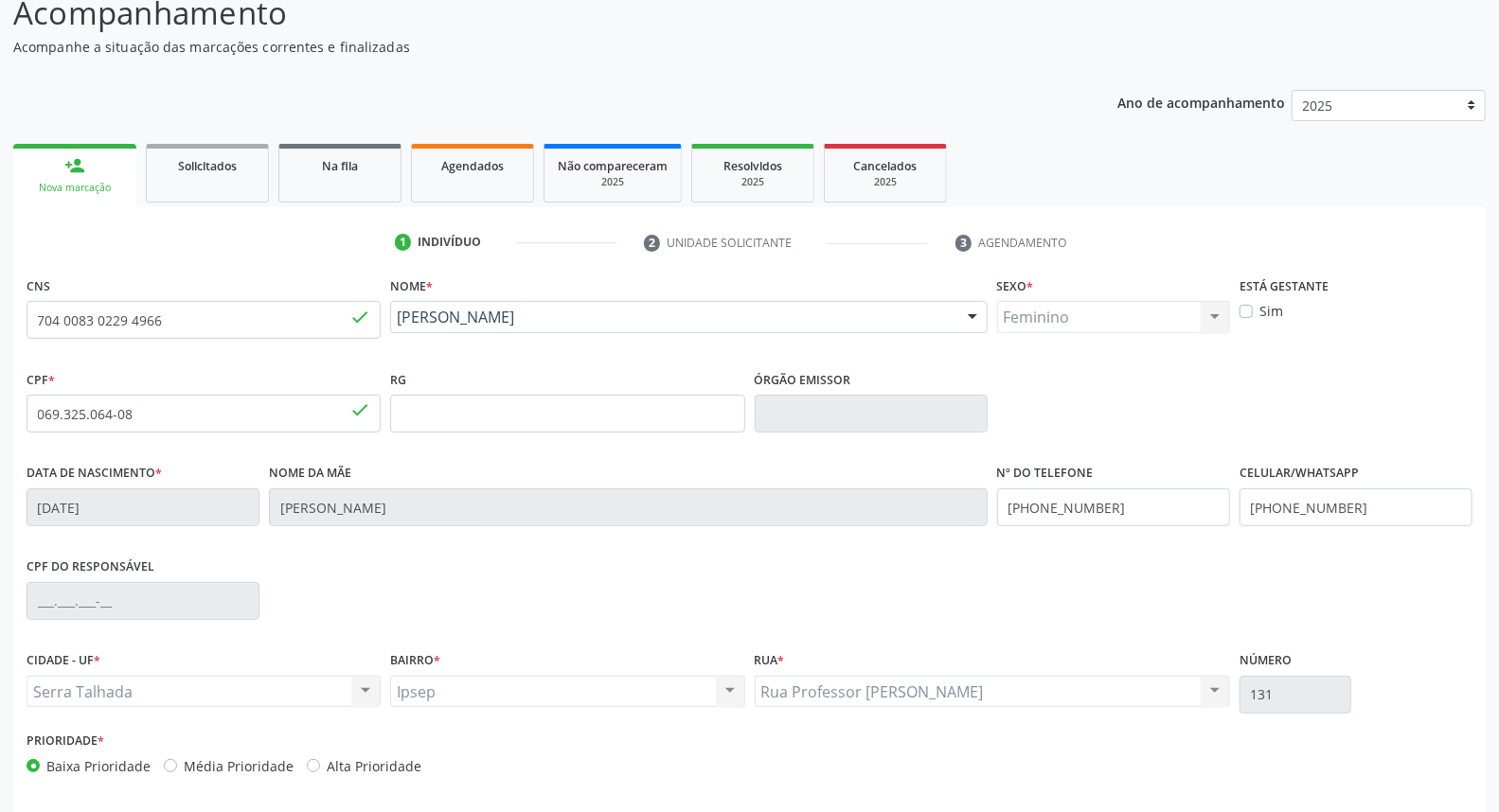
scroll to position [213, 0]
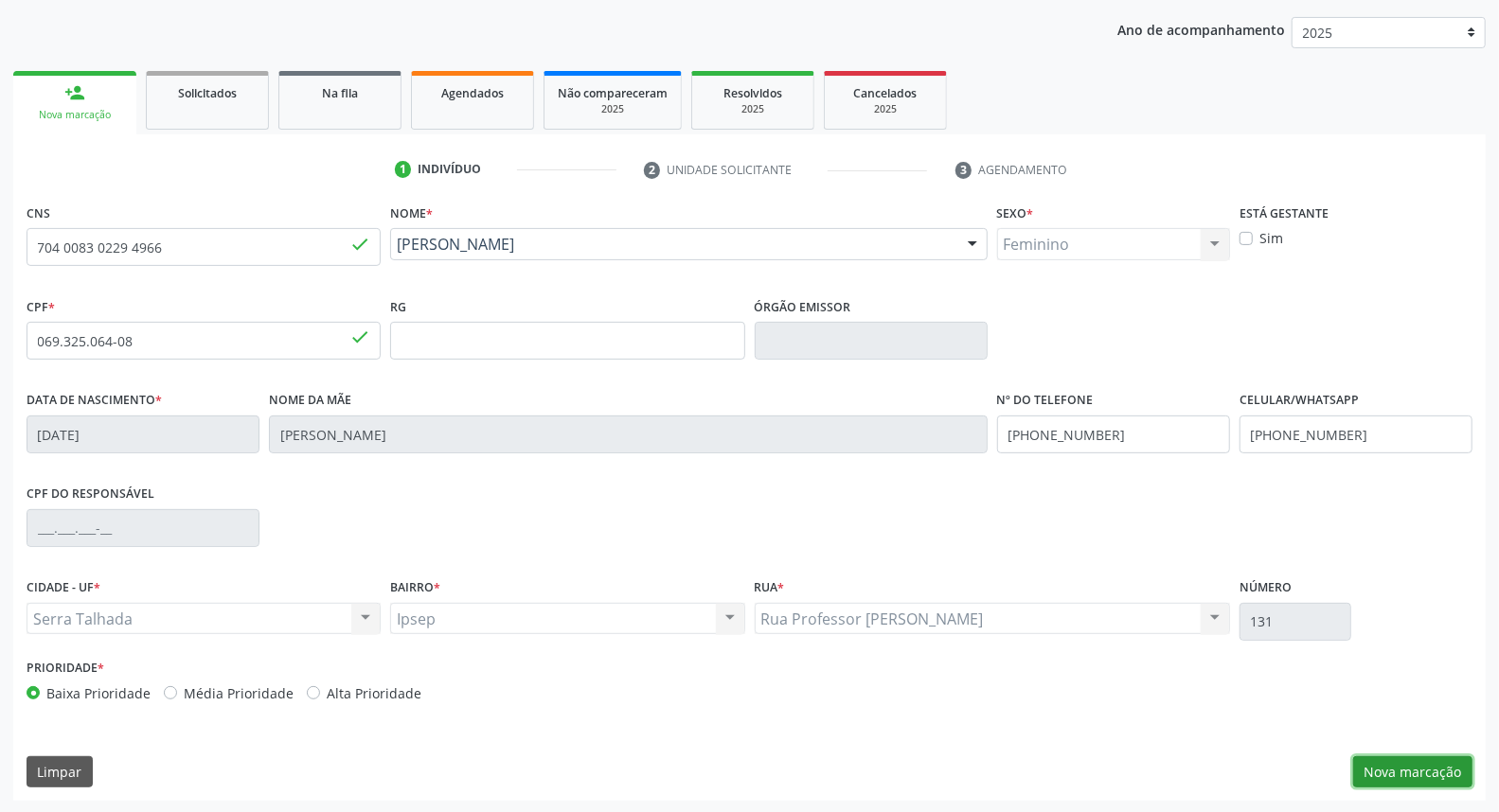
click at [1374, 762] on button "Nova marcação" at bounding box center [1413, 772] width 120 height 32
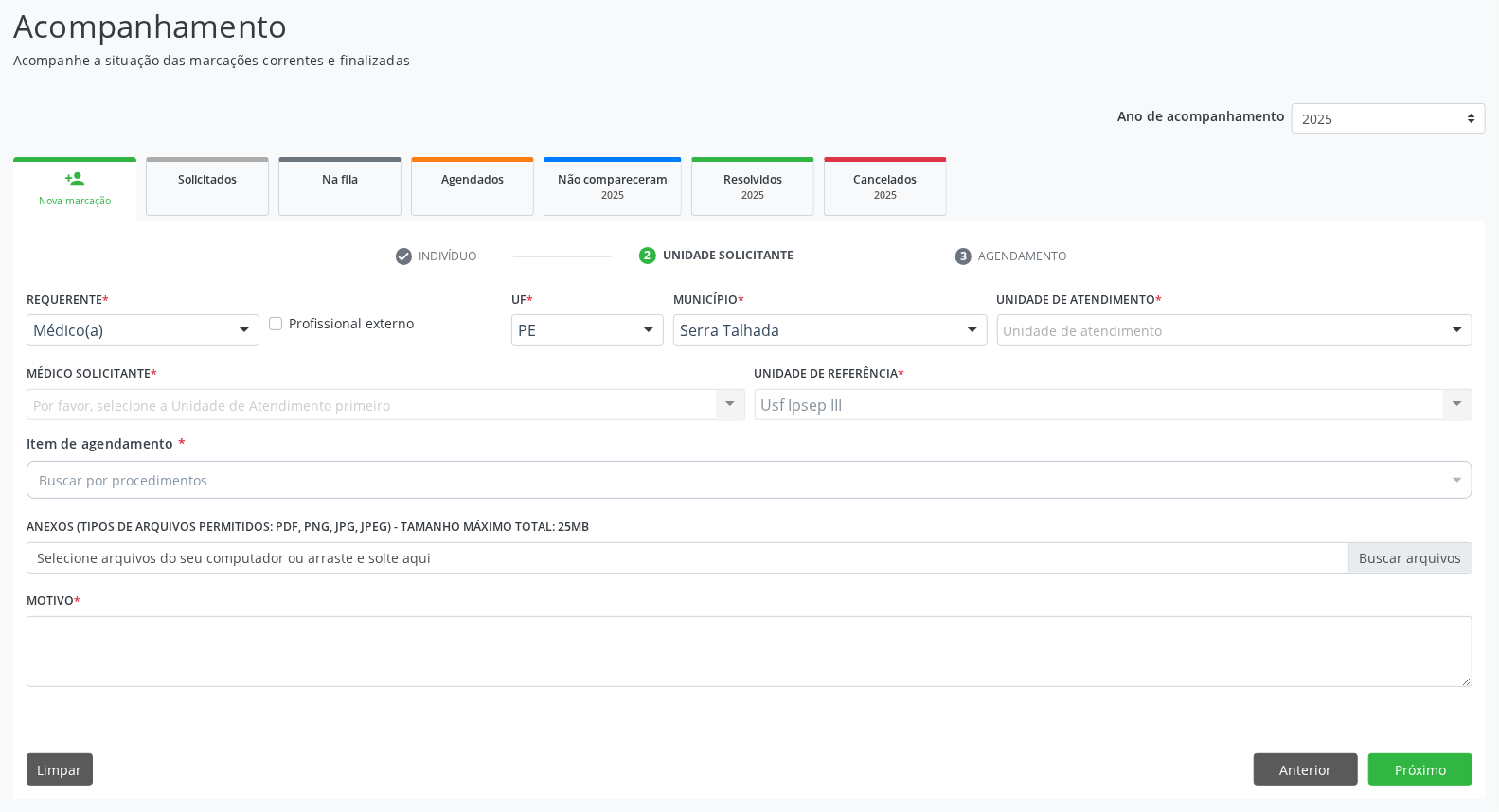
scroll to position [125, 0]
click at [242, 333] on div at bounding box center [244, 332] width 28 height 32
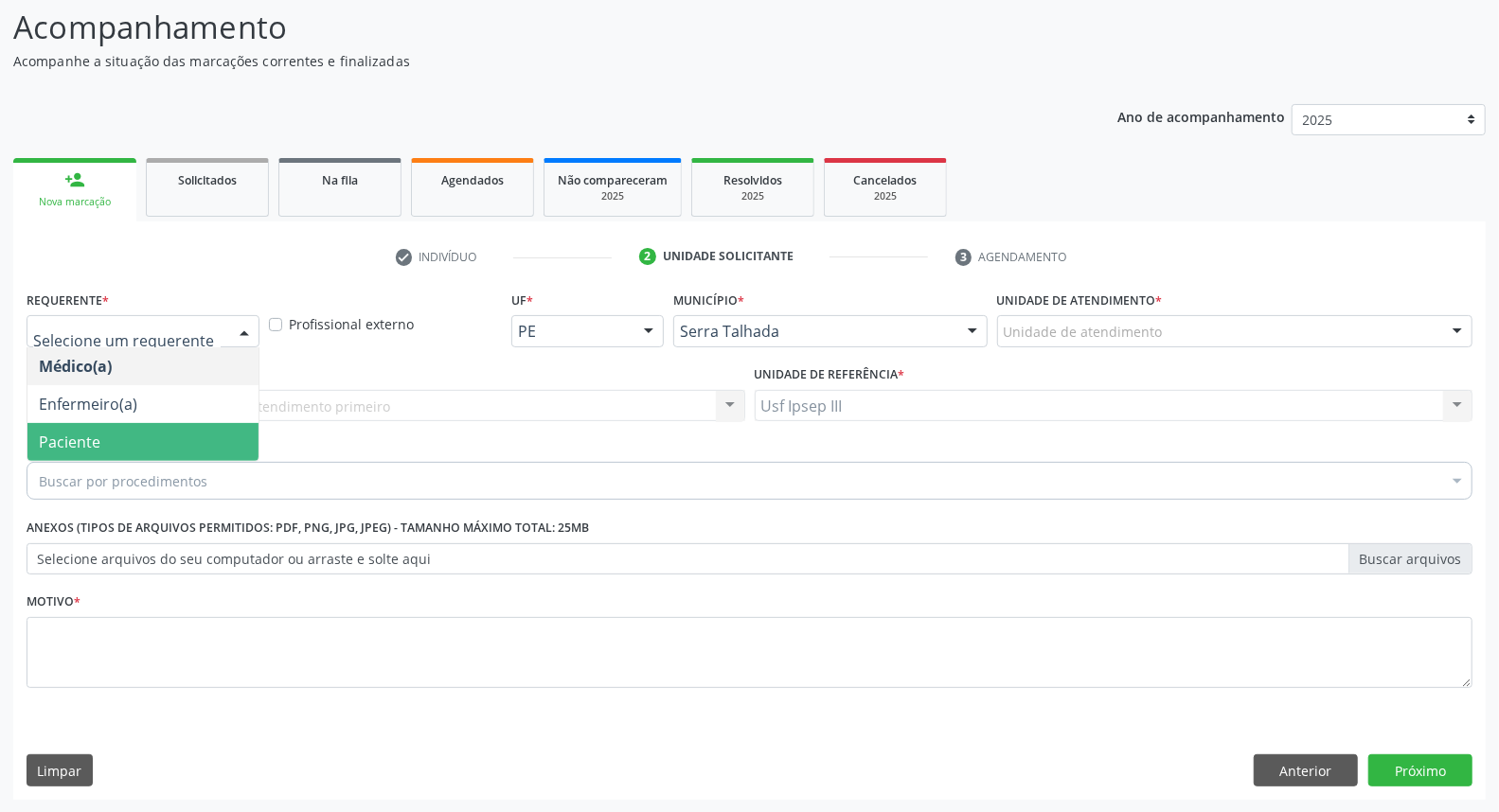
click at [222, 440] on span "Paciente" at bounding box center [143, 442] width 231 height 38
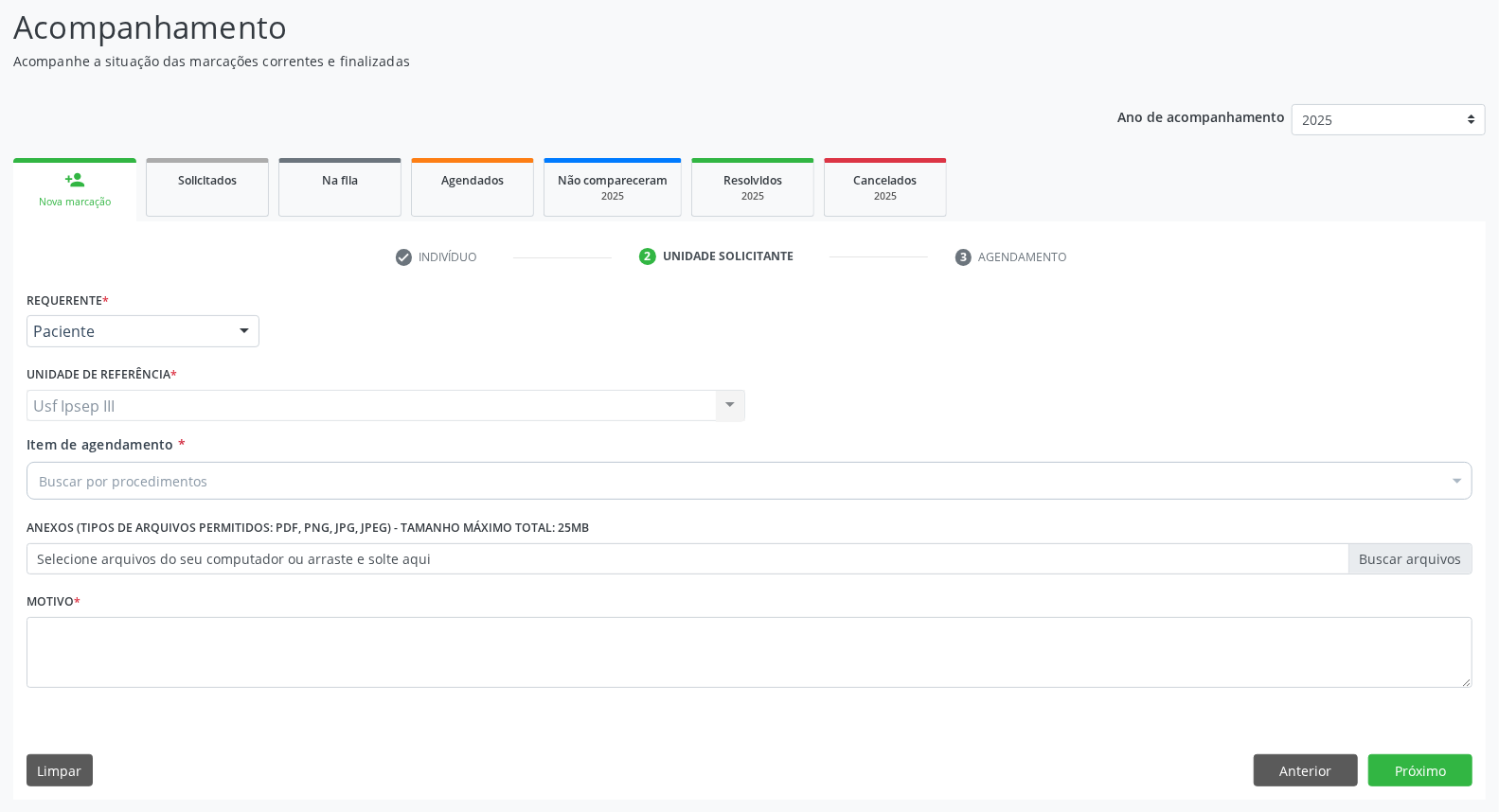
click at [234, 476] on div "Buscar por procedimentos" at bounding box center [750, 481] width 1446 height 38
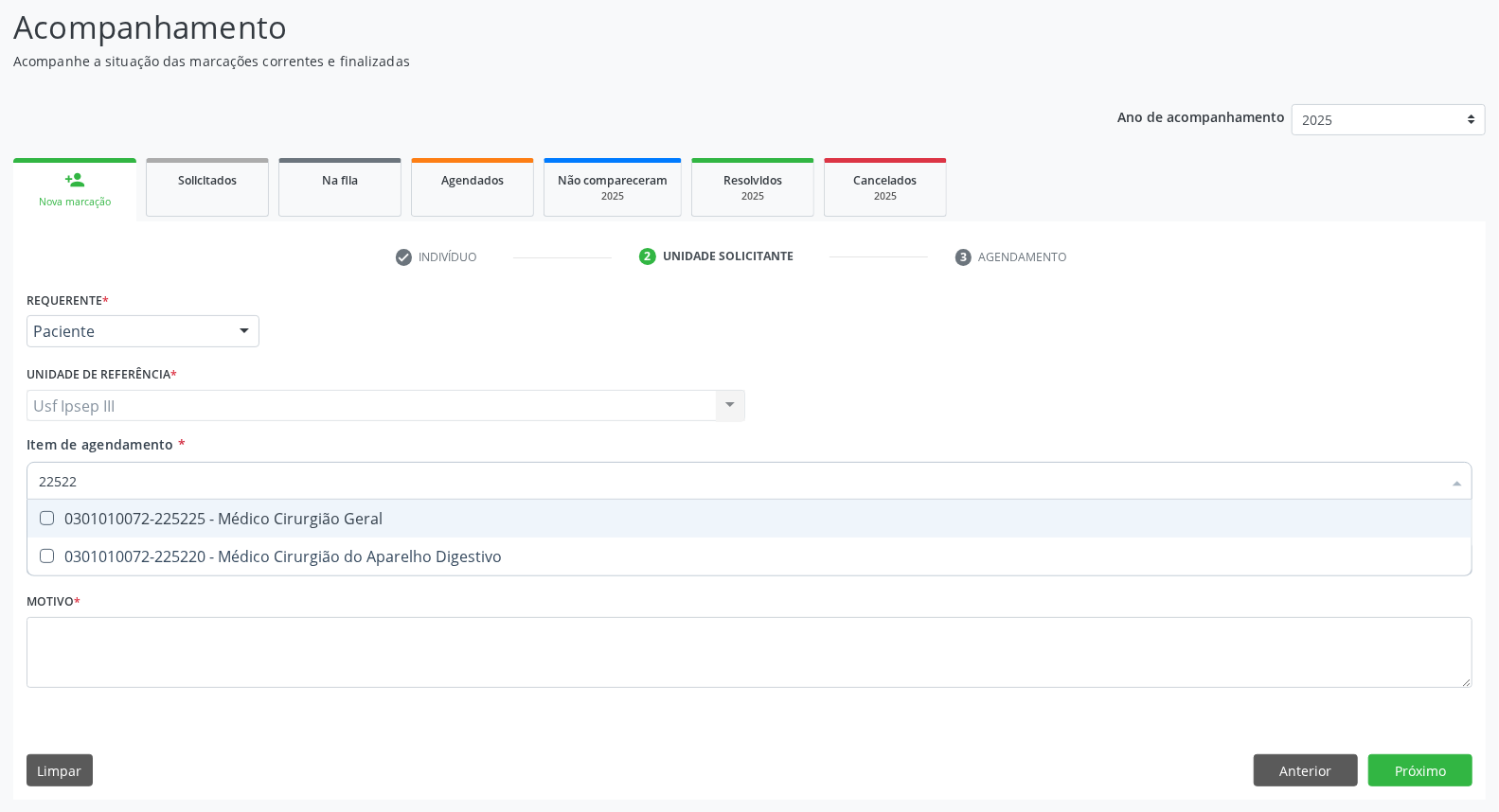
type input "225225"
click at [269, 516] on div "0301010072-225225 - Médico Cirurgião Geral" at bounding box center [750, 518] width 1422 height 15
checkbox Geral "true"
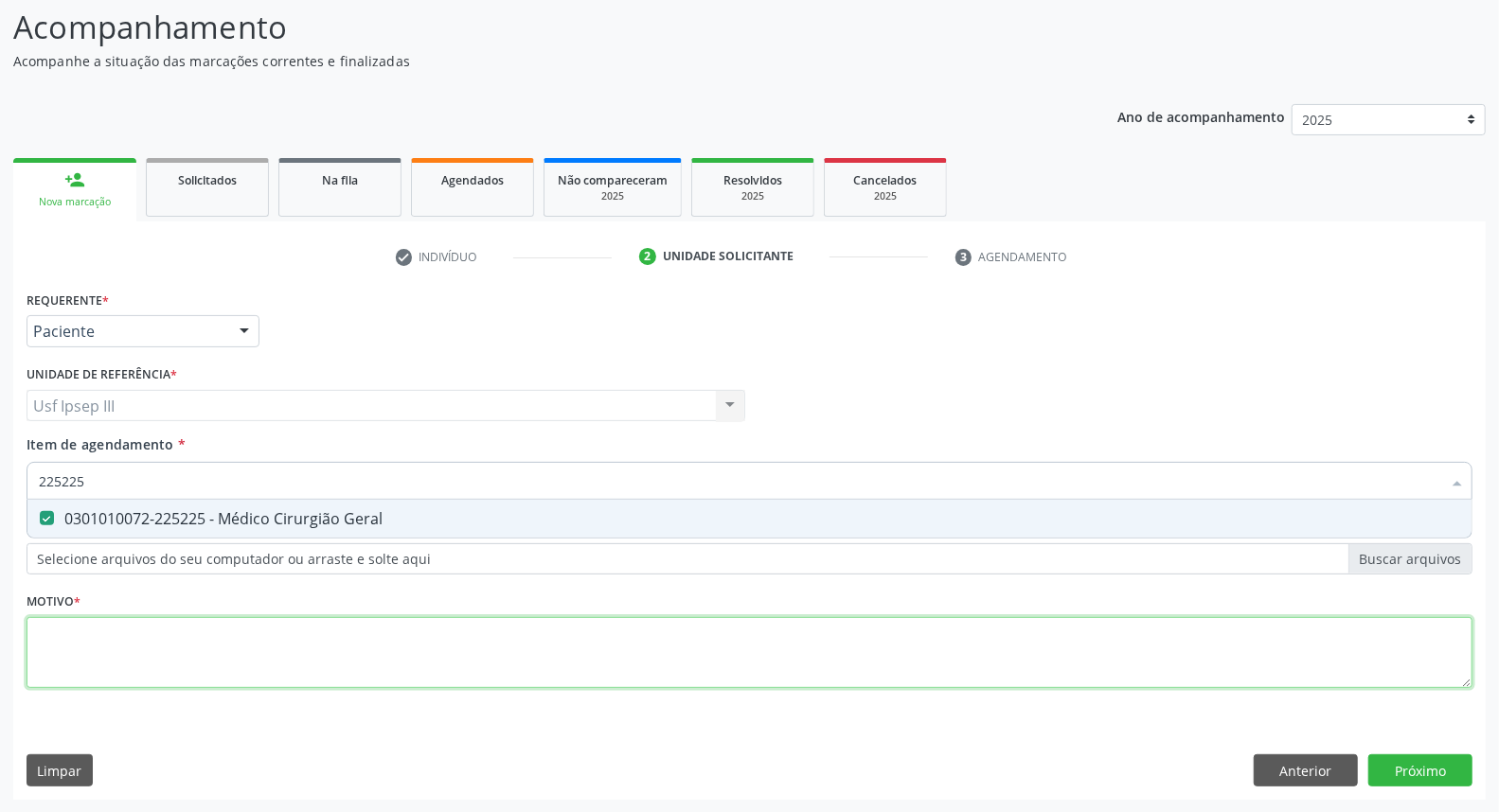
click at [227, 663] on div "Requerente * Paciente Médico(a) Enfermeiro(a) Paciente Nenhum resultado encontr…" at bounding box center [750, 501] width 1446 height 429
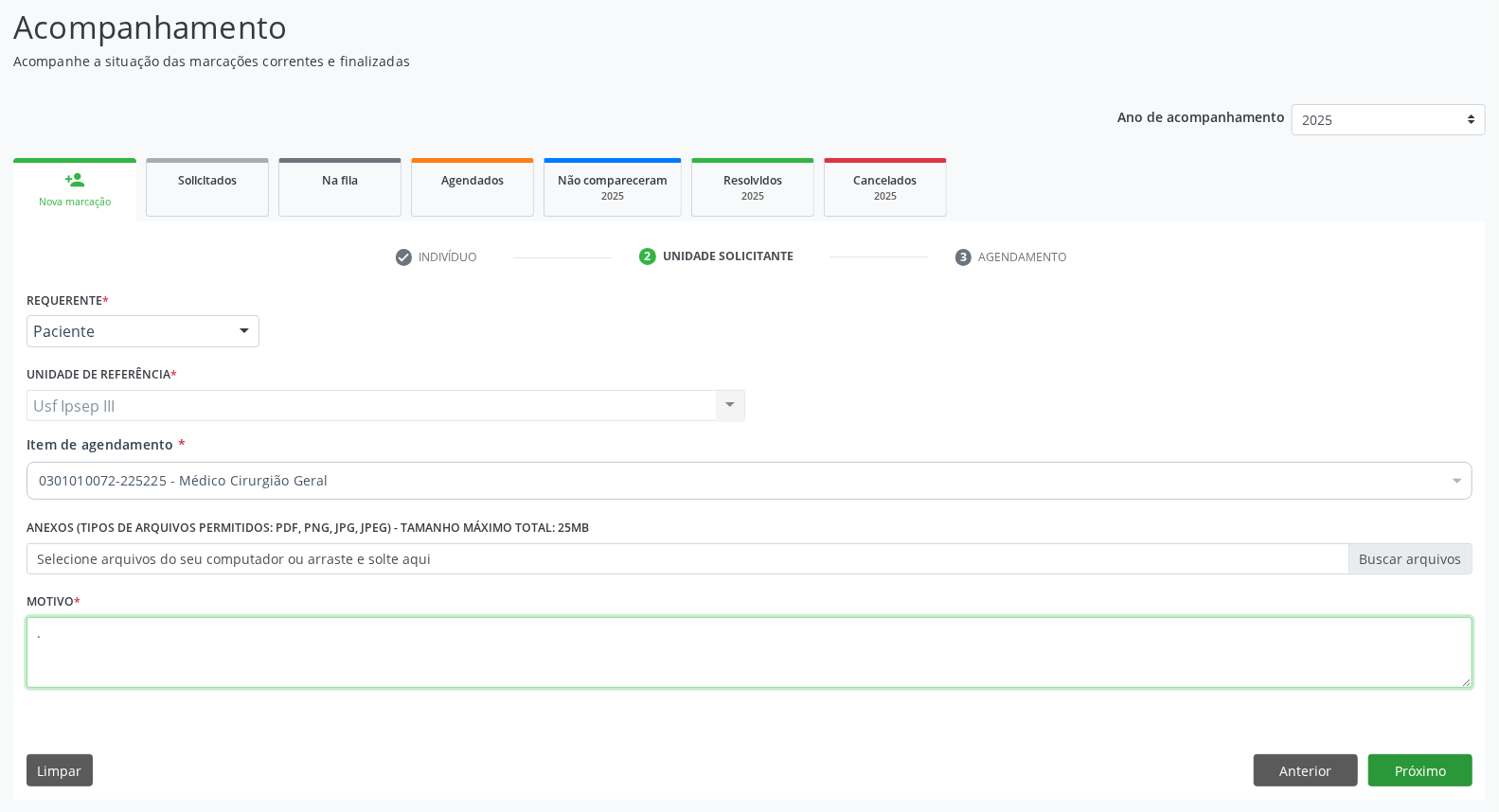
type textarea "."
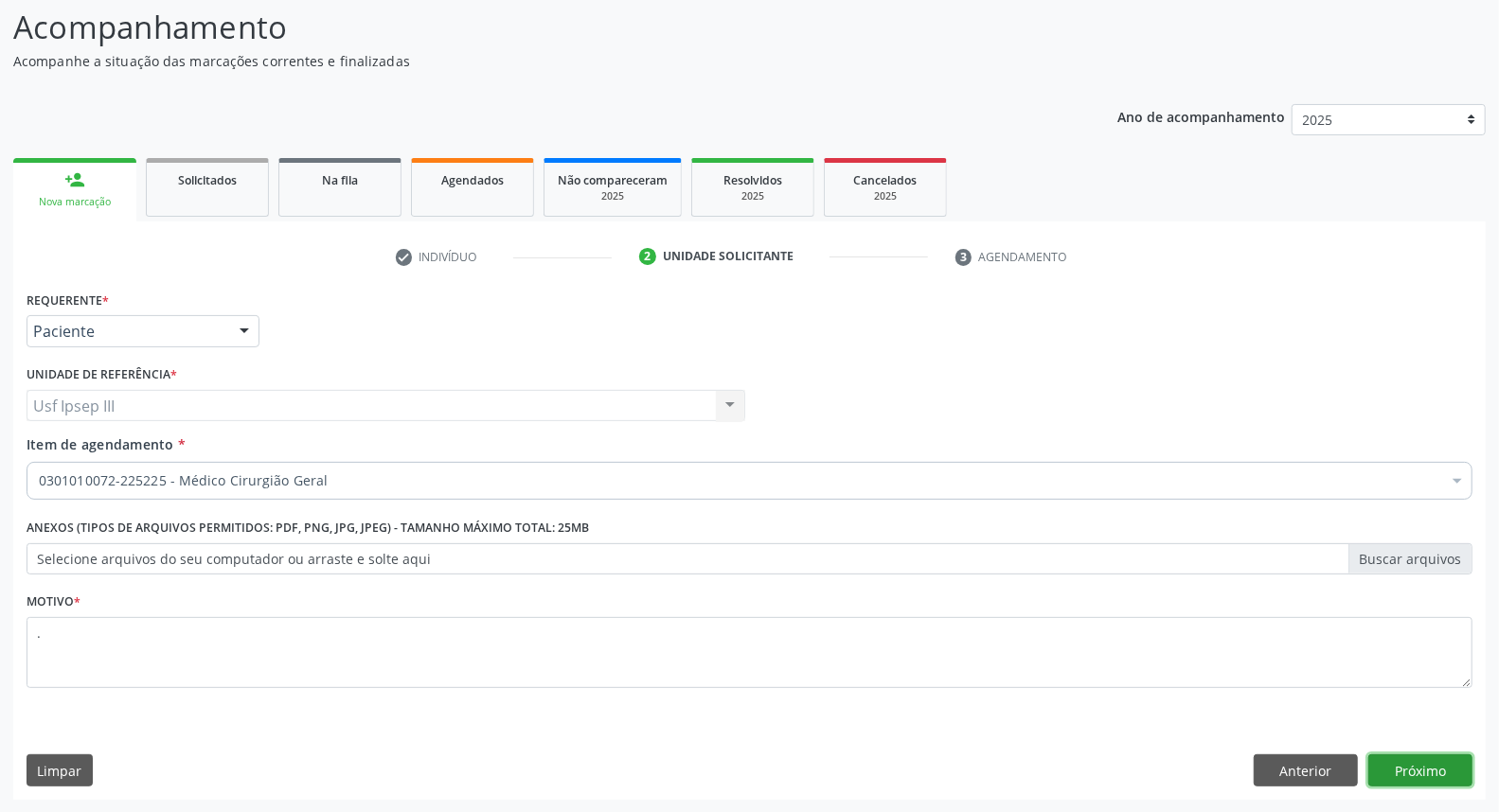
click at [1400, 761] on button "Próximo" at bounding box center [1421, 770] width 104 height 32
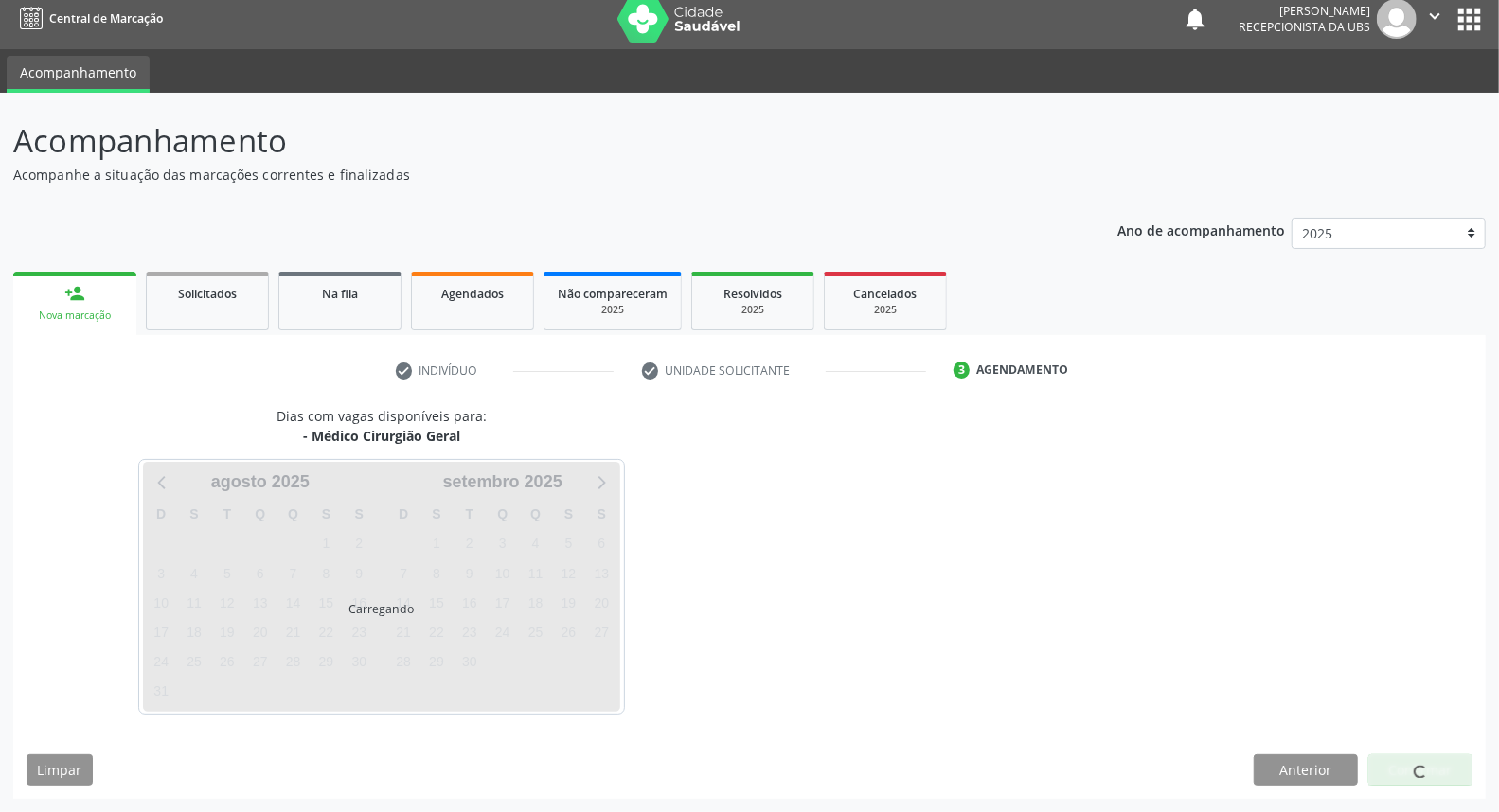
scroll to position [11, 0]
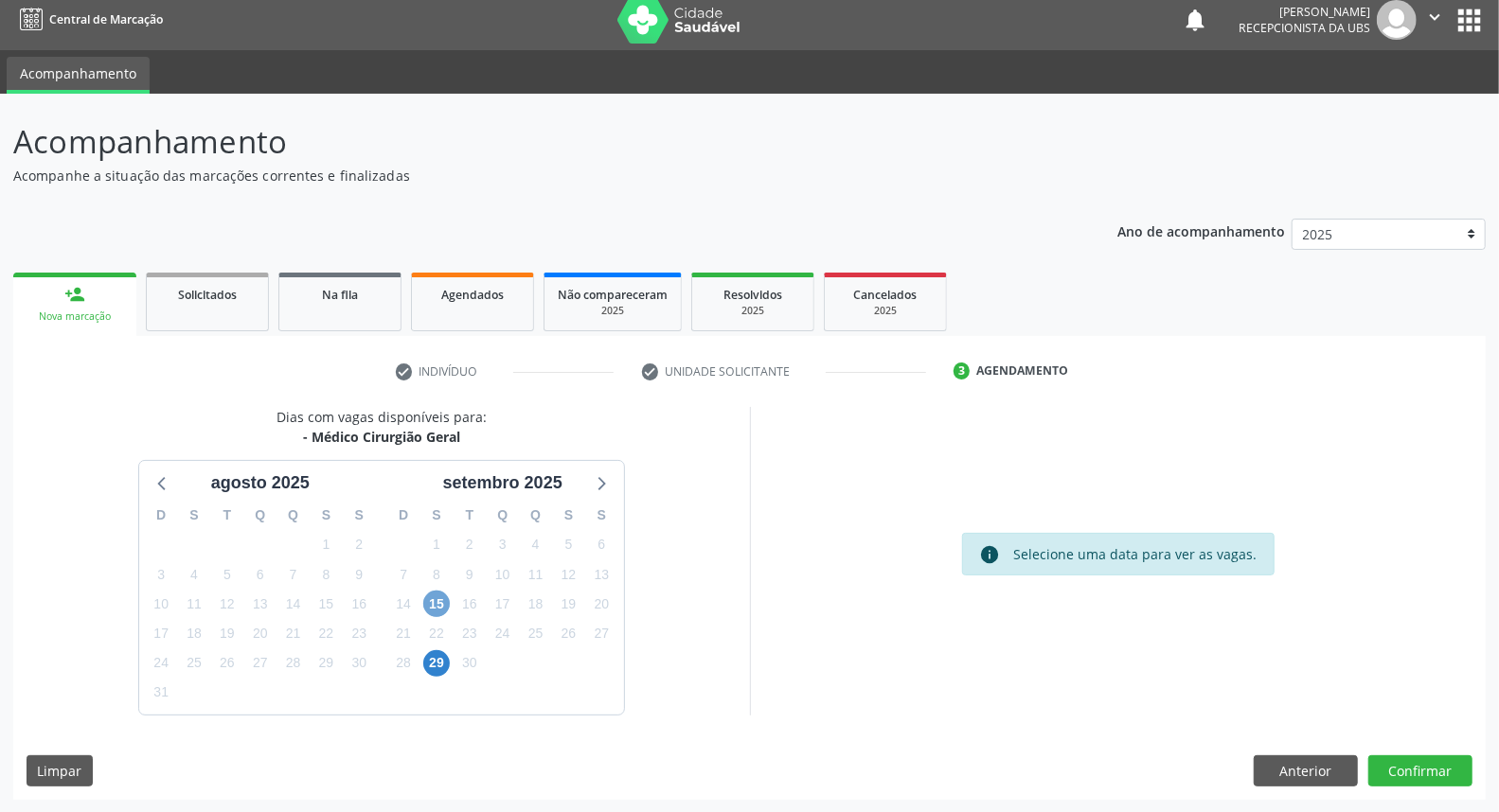
click at [432, 600] on span "15" at bounding box center [436, 603] width 26 height 26
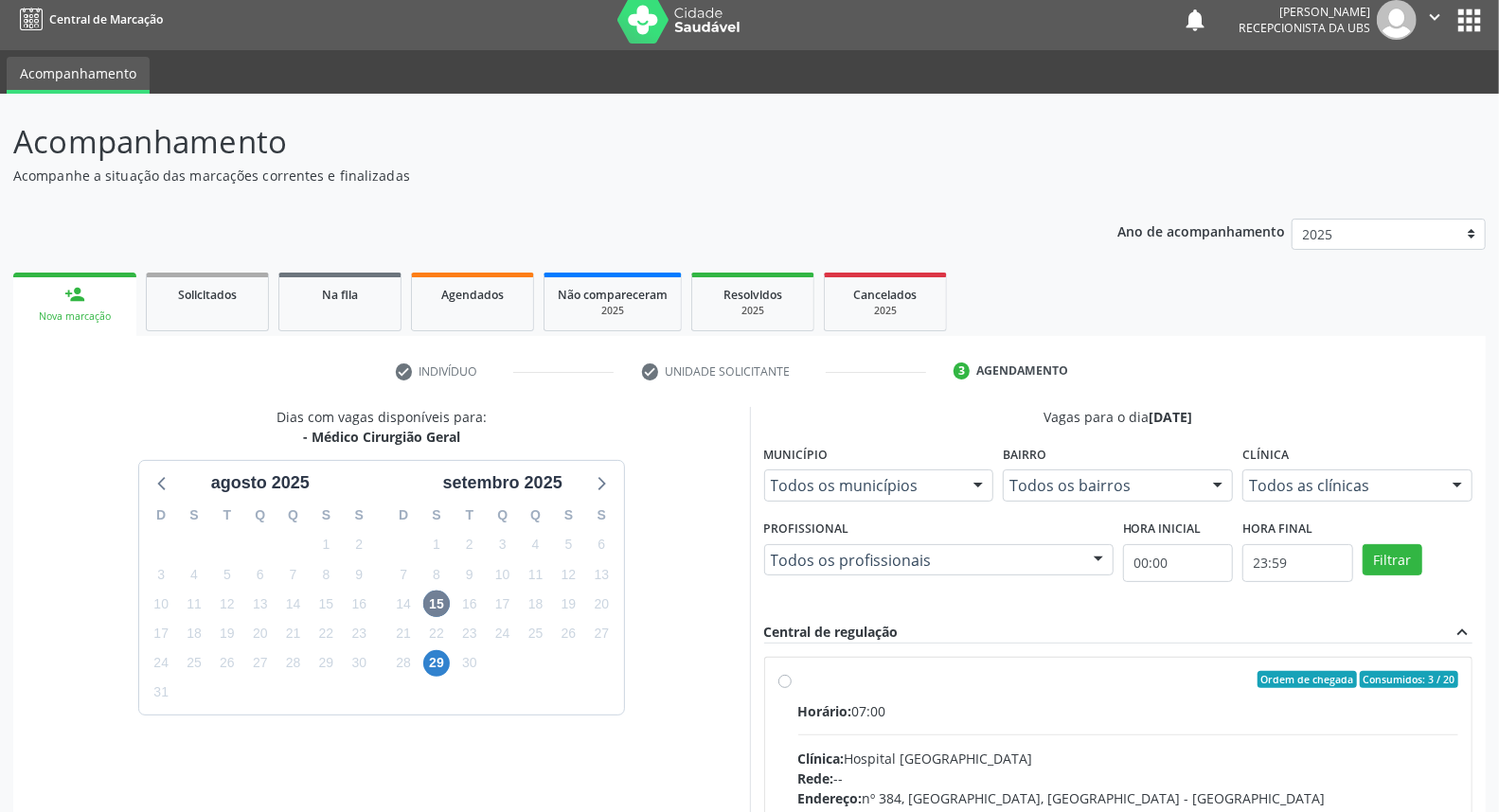
radio input "true"
click at [1498, 796] on div "Acompanhamento Acompanhe a situação das marcações correntes e finalizadas Relat…" at bounding box center [750, 607] width 1499 height 1027
click at [1498, 793] on html "Central de Marcação notifications [PERSON_NAME] Recepcionista da UBS  Configur…" at bounding box center [750, 395] width 1499 height 812
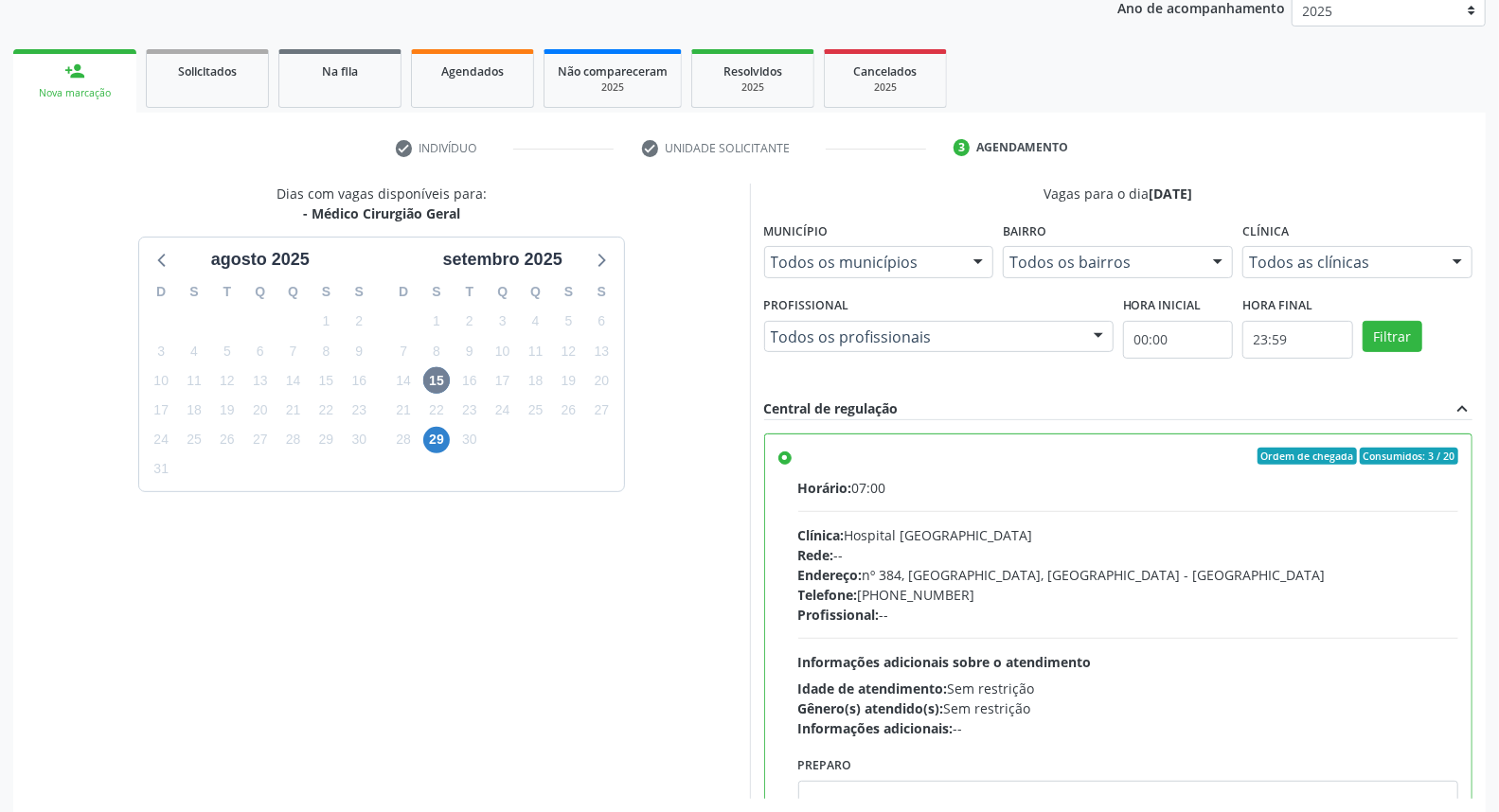
scroll to position [317, 0]
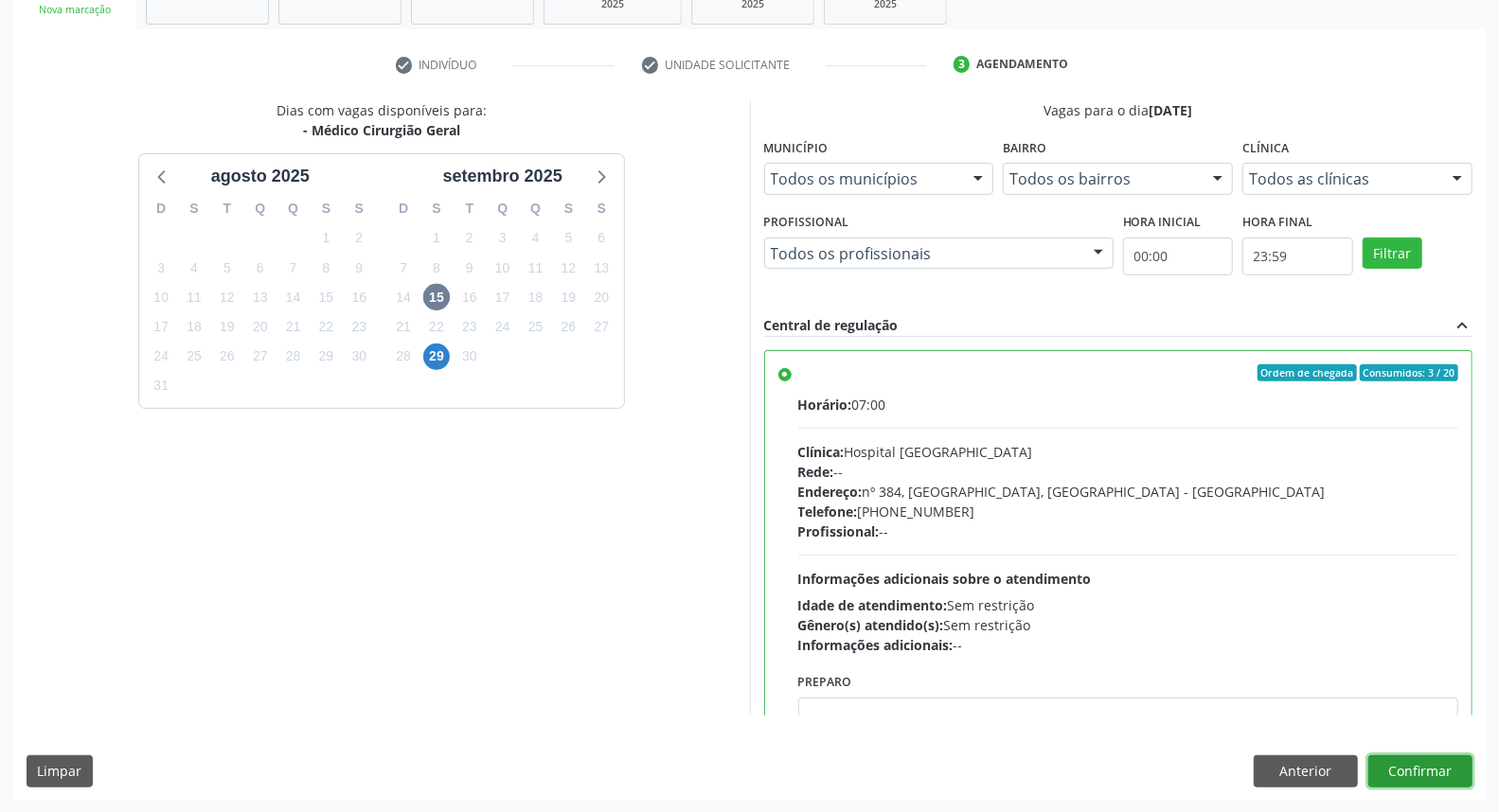
click at [1408, 769] on button "Confirmar" at bounding box center [1421, 771] width 104 height 32
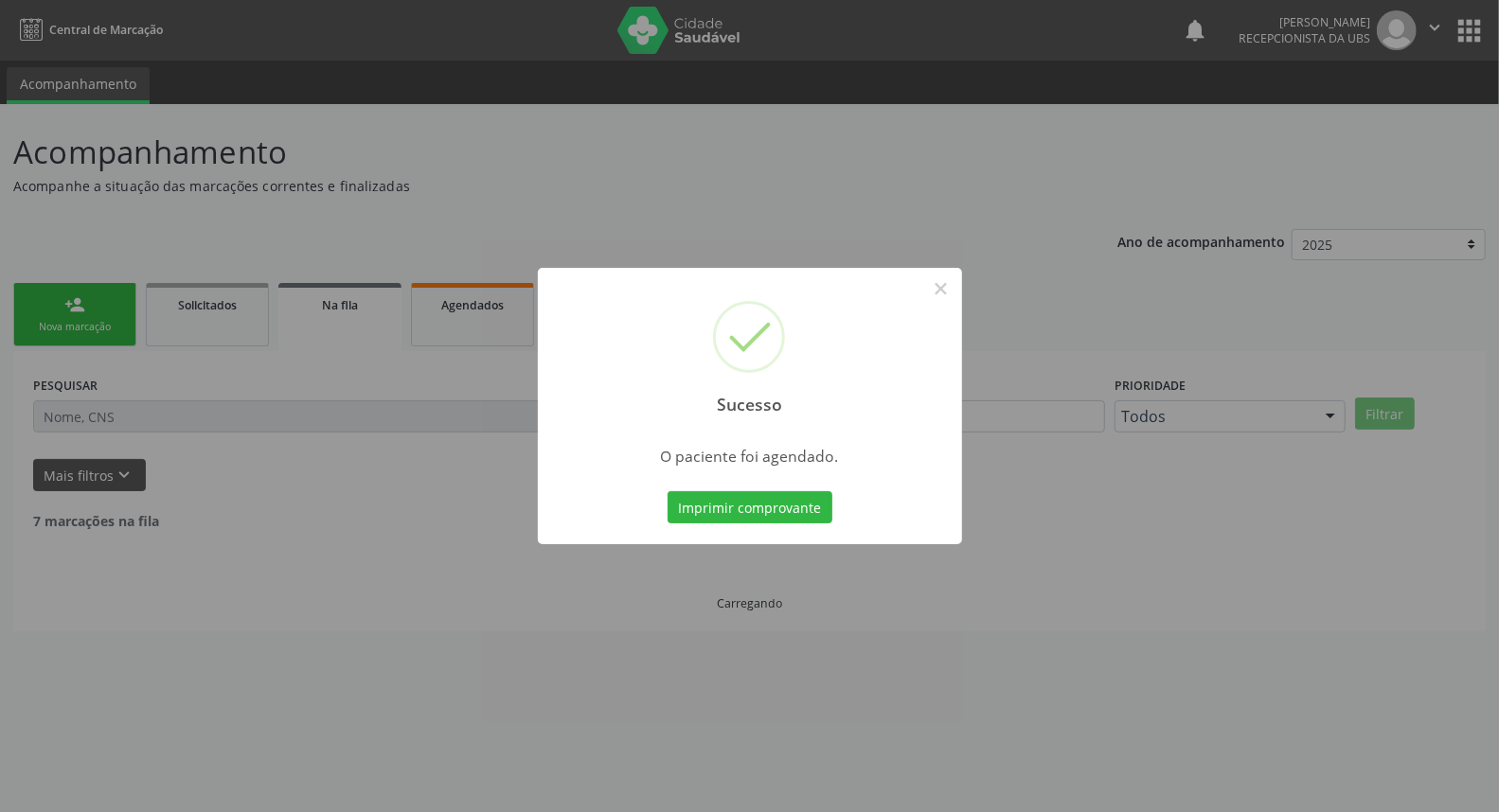
scroll to position [0, 0]
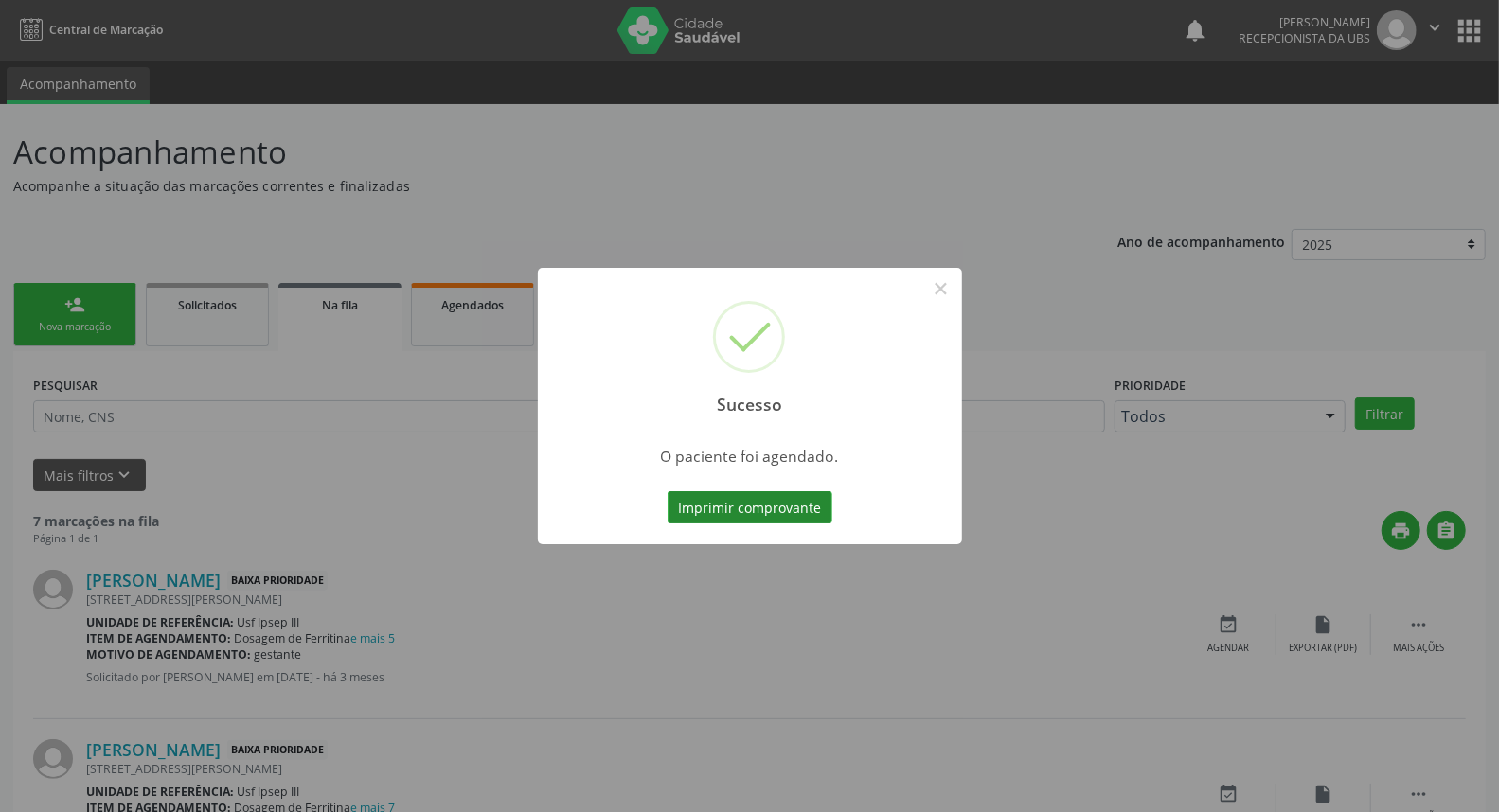
click at [731, 516] on button "Imprimir comprovante" at bounding box center [750, 507] width 165 height 32
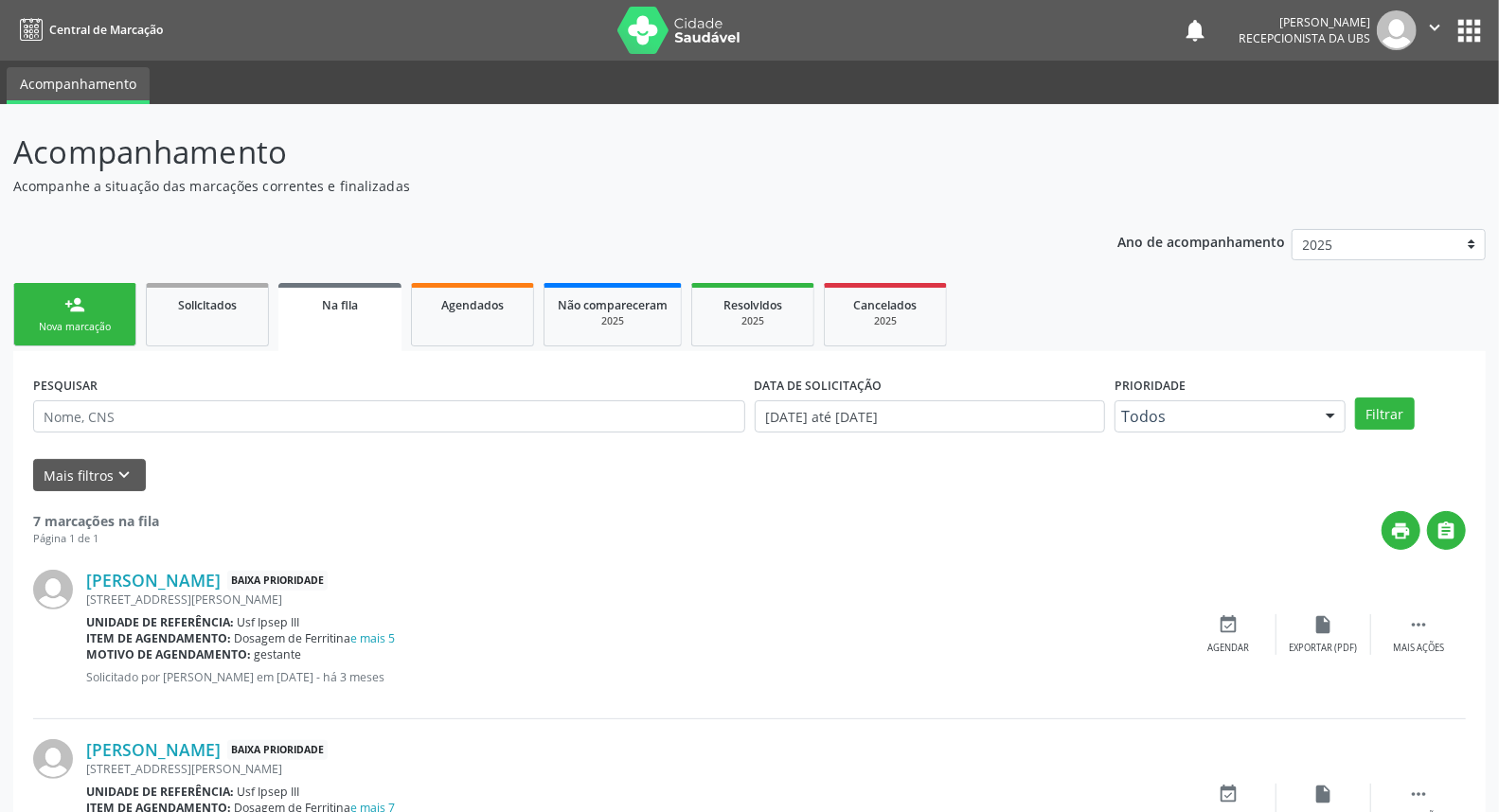
click at [100, 314] on link "person_add Nova marcação" at bounding box center [75, 314] width 123 height 64
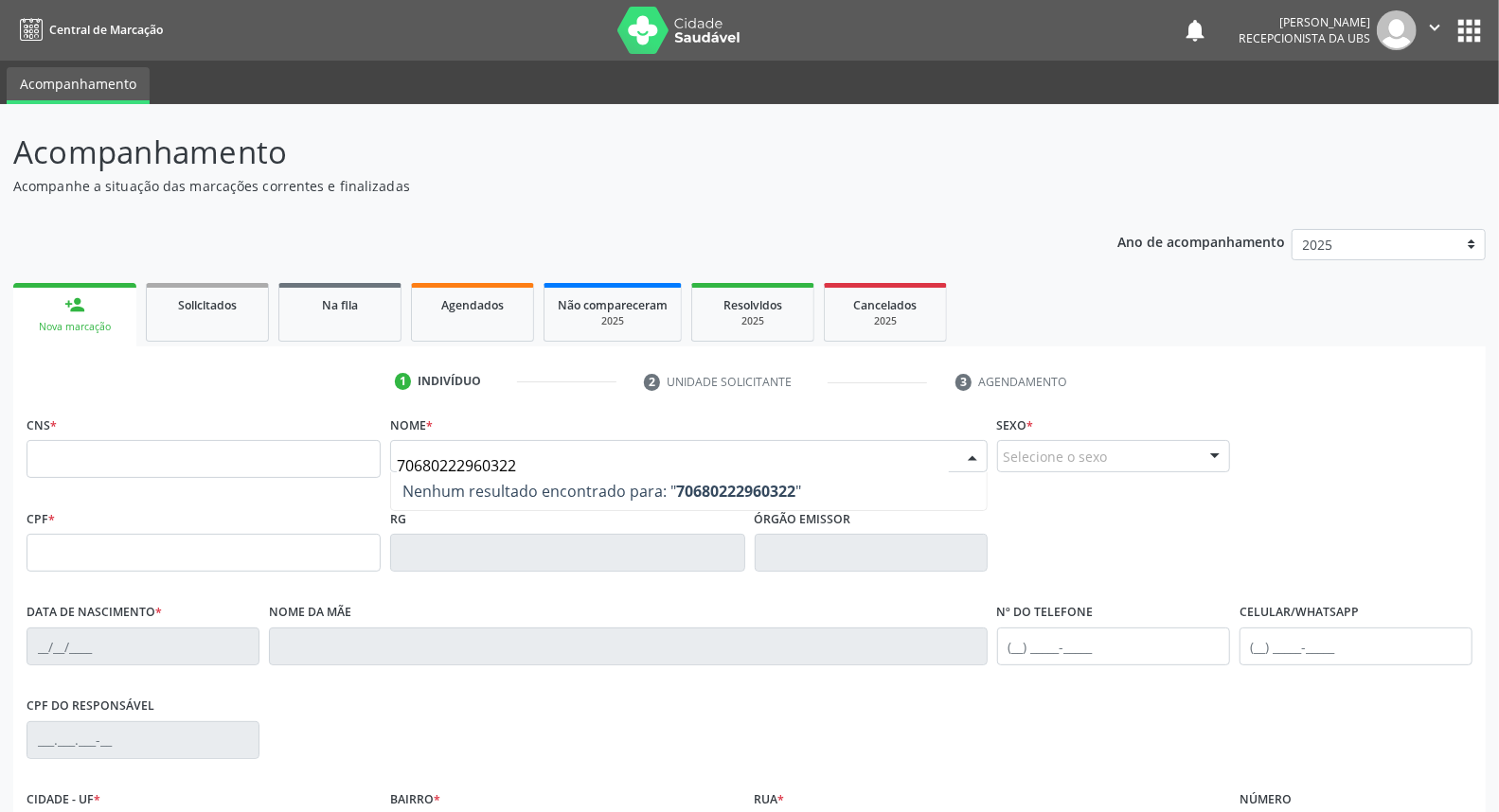
type input "706802229603228"
drag, startPoint x: 526, startPoint y: 458, endPoint x: 394, endPoint y: 471, distance: 132.6
click at [394, 471] on div "706802229603228 Nenhum resultado encontrado para: " 706802229603228 " Não há ne…" at bounding box center [688, 455] width 597 height 32
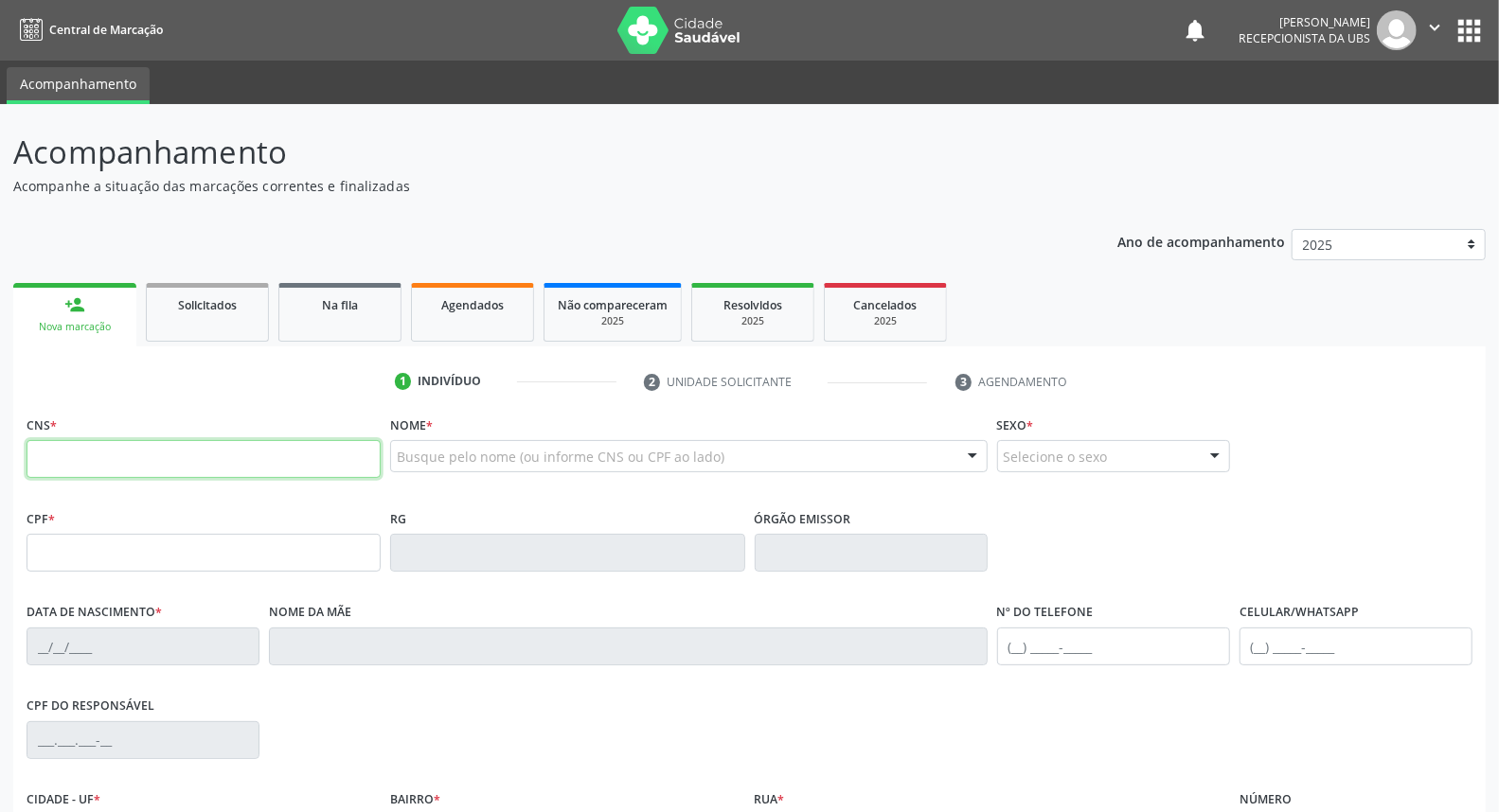
click at [171, 450] on input "text" at bounding box center [203, 458] width 354 height 38
click at [172, 456] on input "text" at bounding box center [203, 458] width 354 height 38
click at [269, 467] on input "text" at bounding box center [203, 458] width 354 height 38
type input "706 8022 2960 3228"
type input "[DATE]"
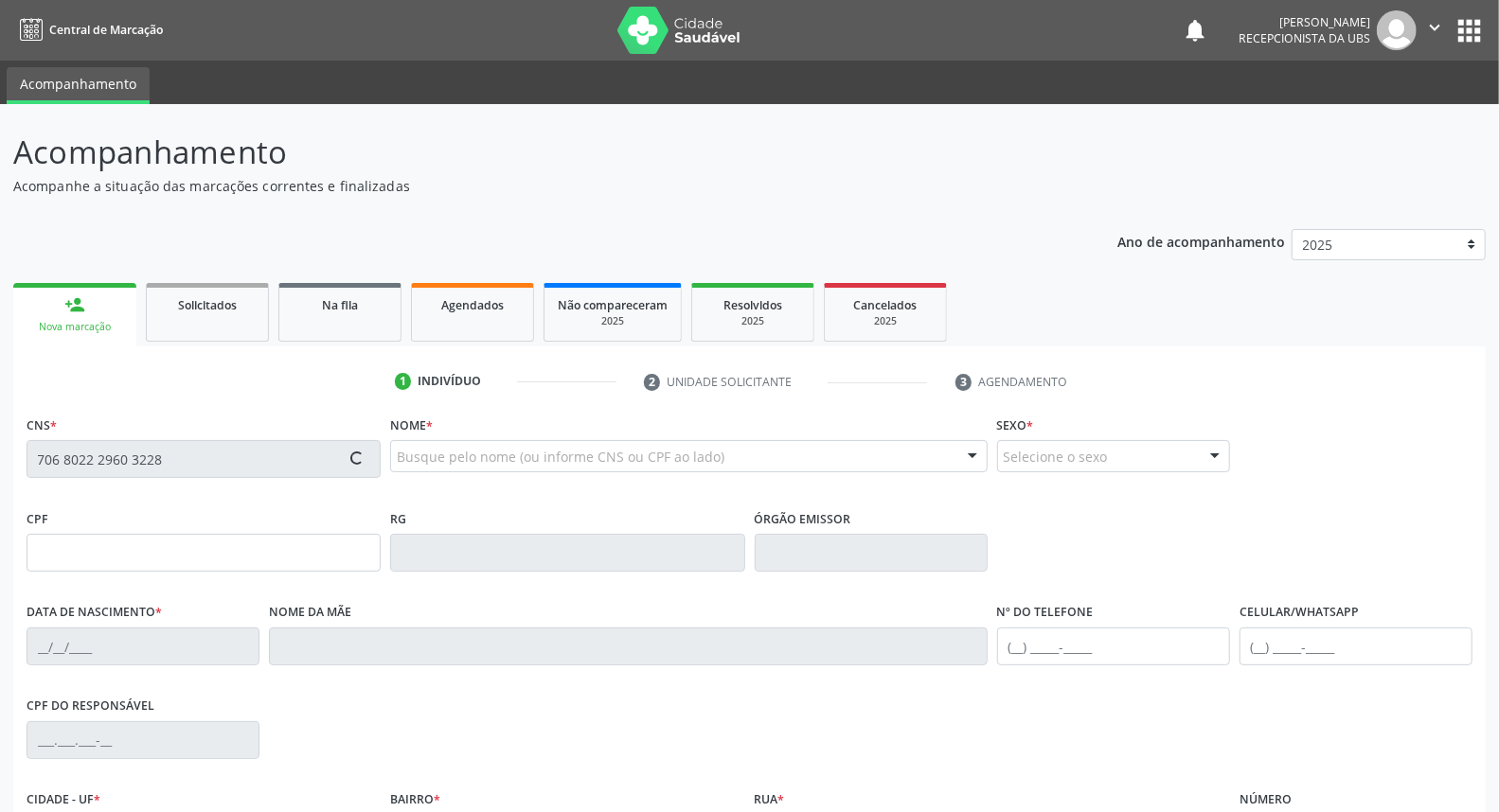
type input "[PERSON_NAME]"
type input "[PHONE_NUMBER]"
type input "094.687.854-40"
type input "229"
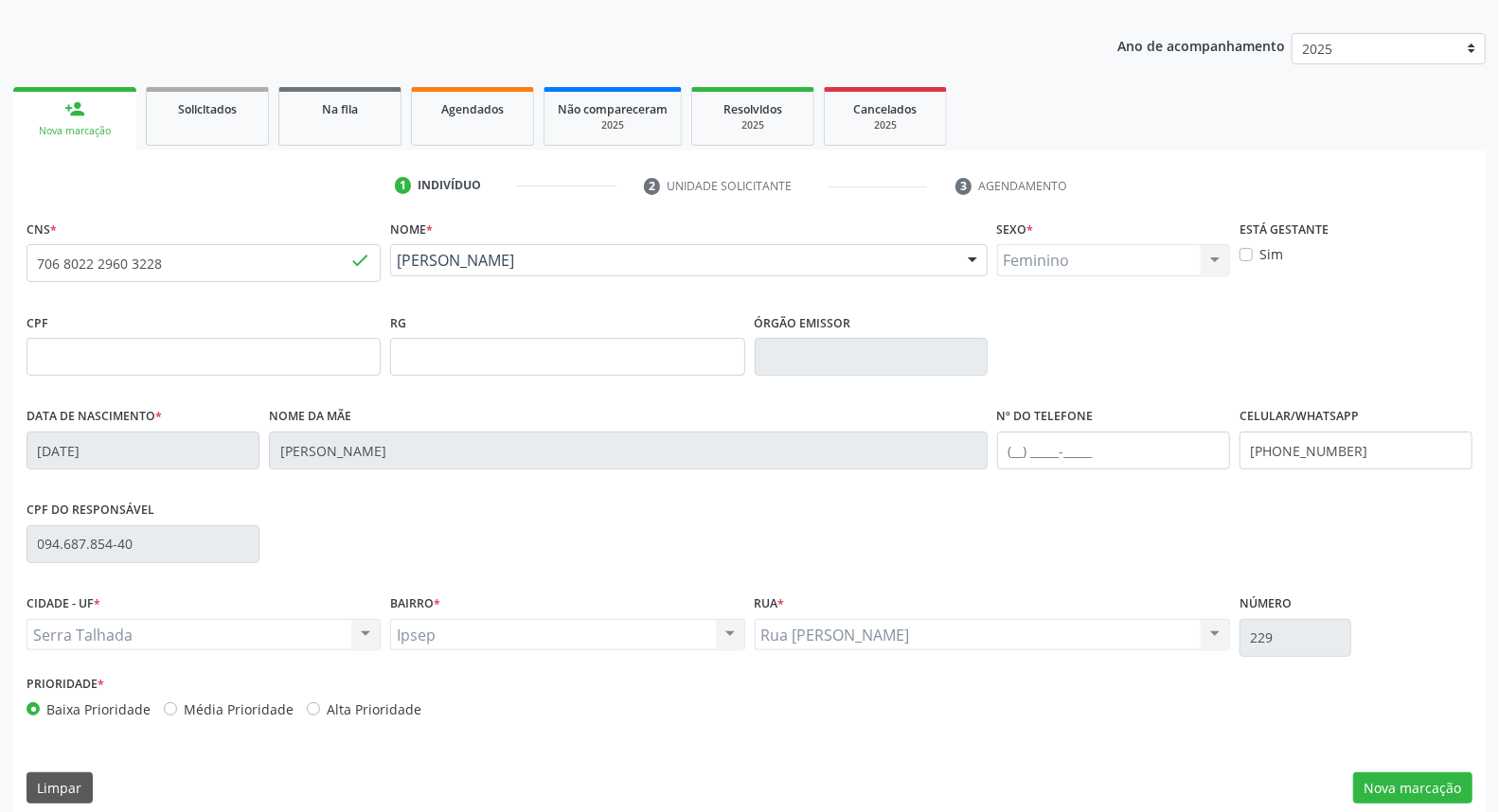
scroll to position [213, 0]
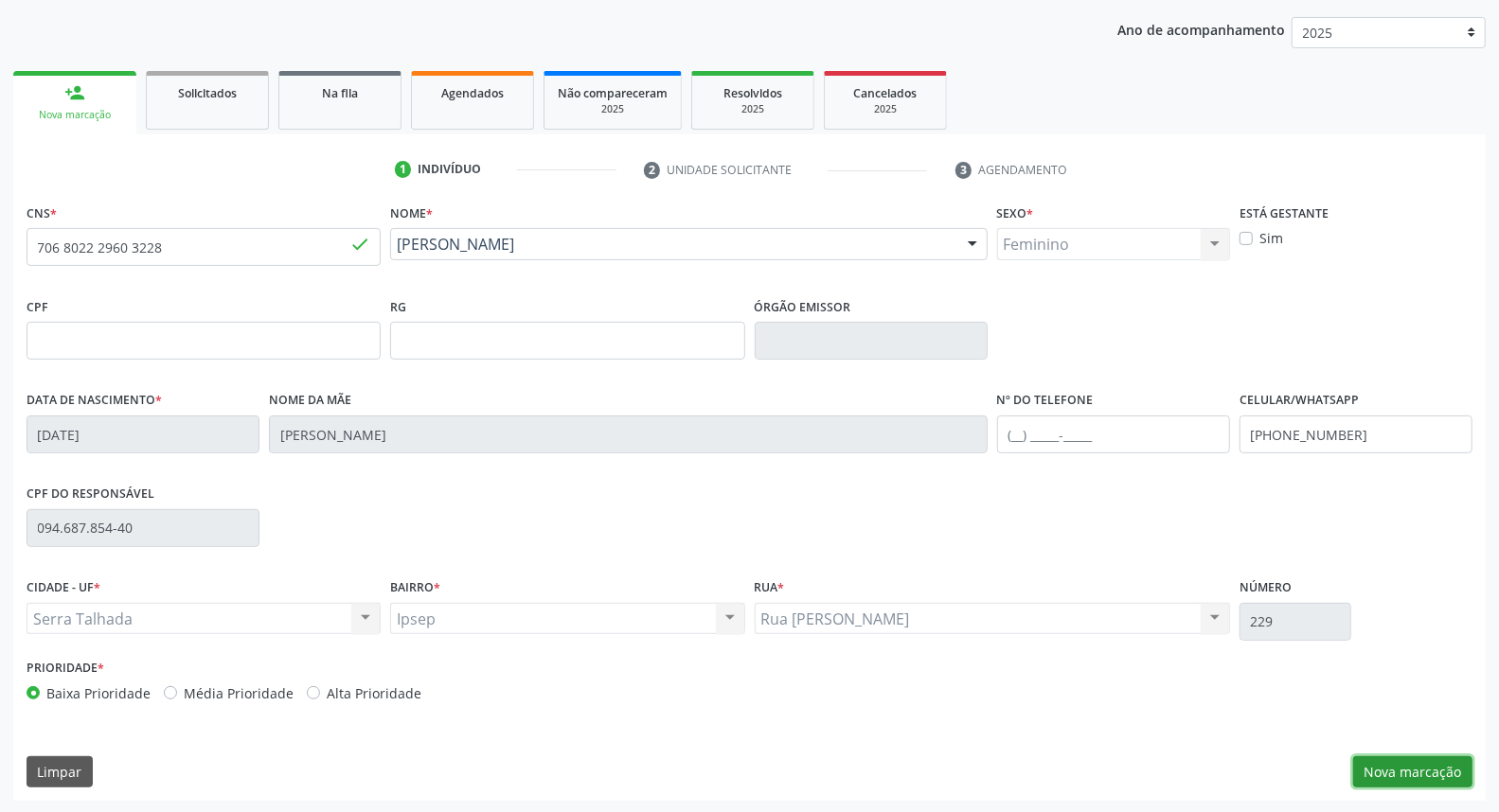
click at [1402, 777] on button "Nova marcação" at bounding box center [1413, 772] width 120 height 32
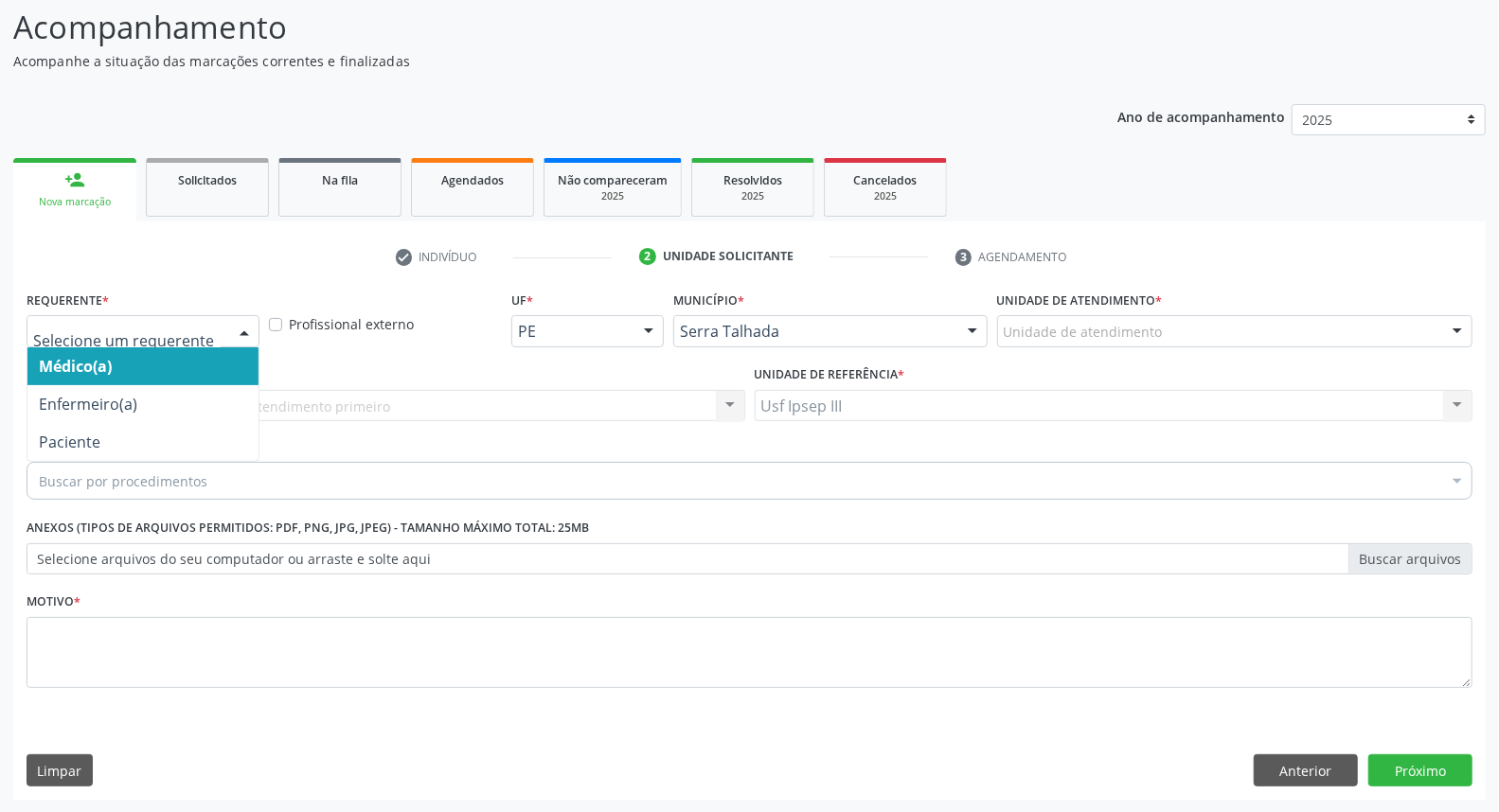
click at [240, 327] on div at bounding box center [244, 332] width 28 height 32
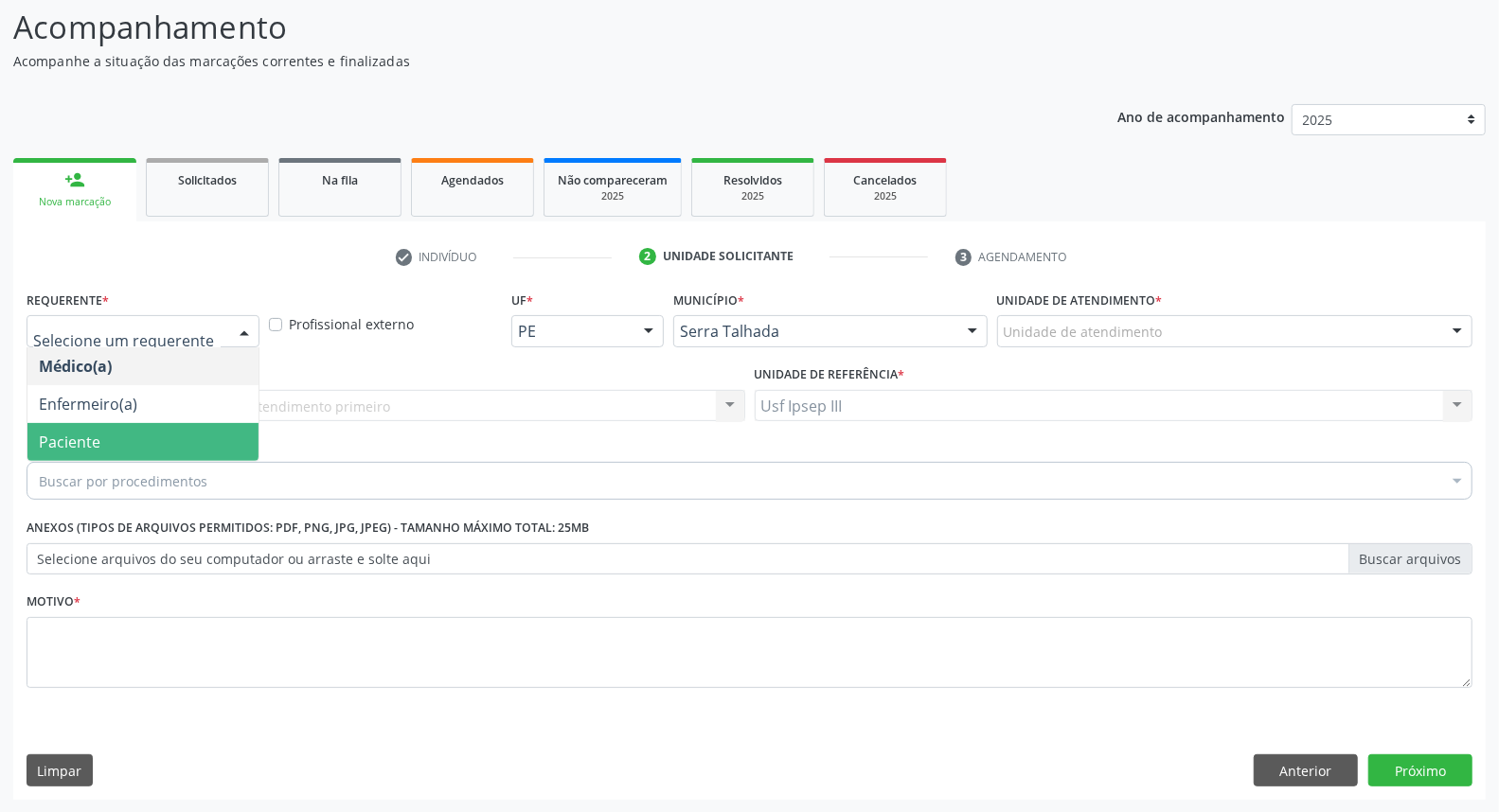
click at [235, 439] on span "Paciente" at bounding box center [143, 442] width 231 height 38
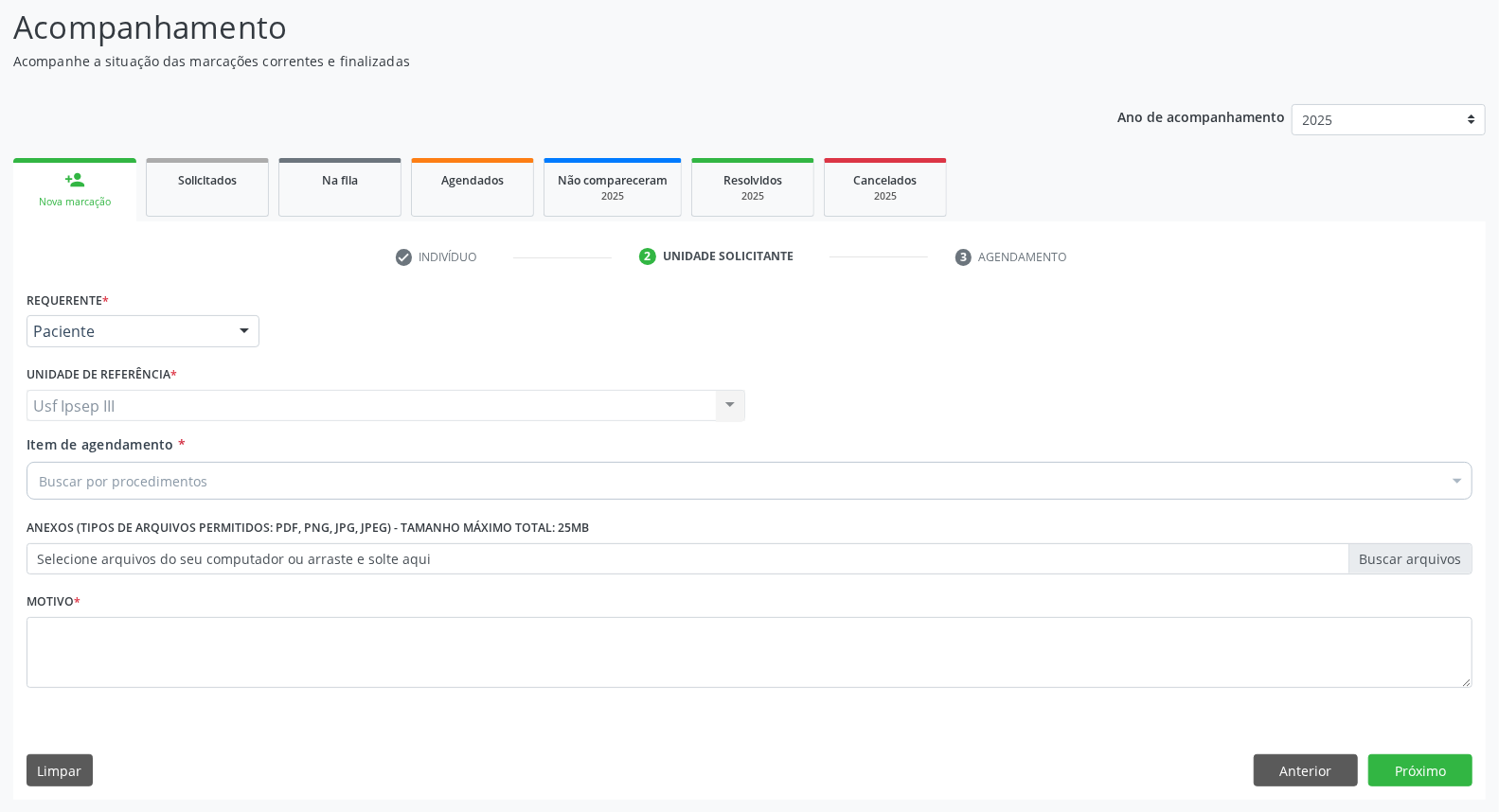
click at [252, 468] on div "Buscar por procedimentos" at bounding box center [750, 481] width 1446 height 38
